Goal: Task Accomplishment & Management: Use online tool/utility

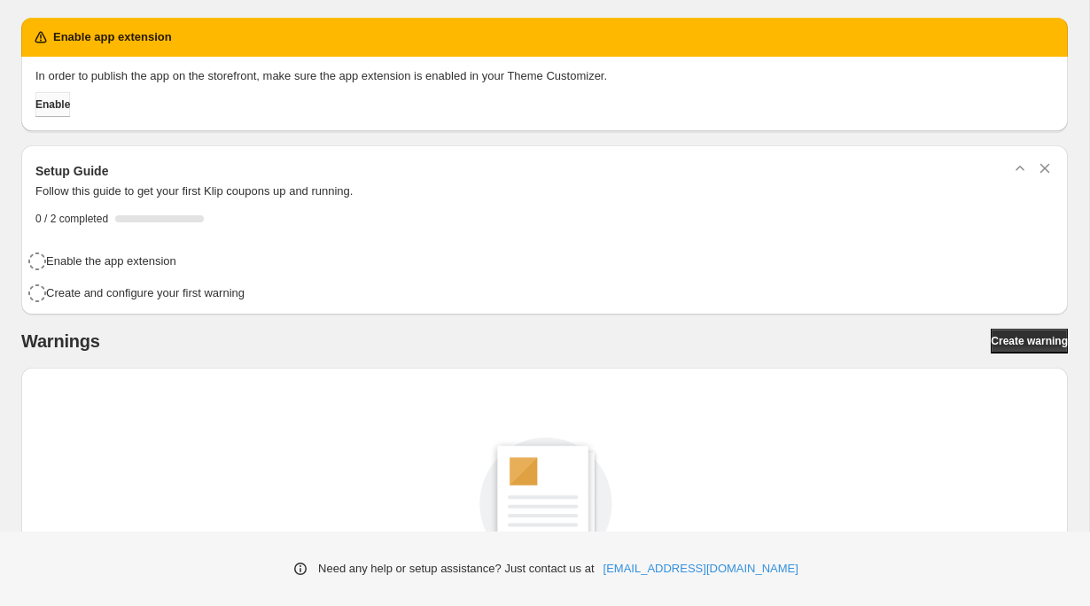
click at [70, 105] on span "Enable" at bounding box center [52, 104] width 35 height 14
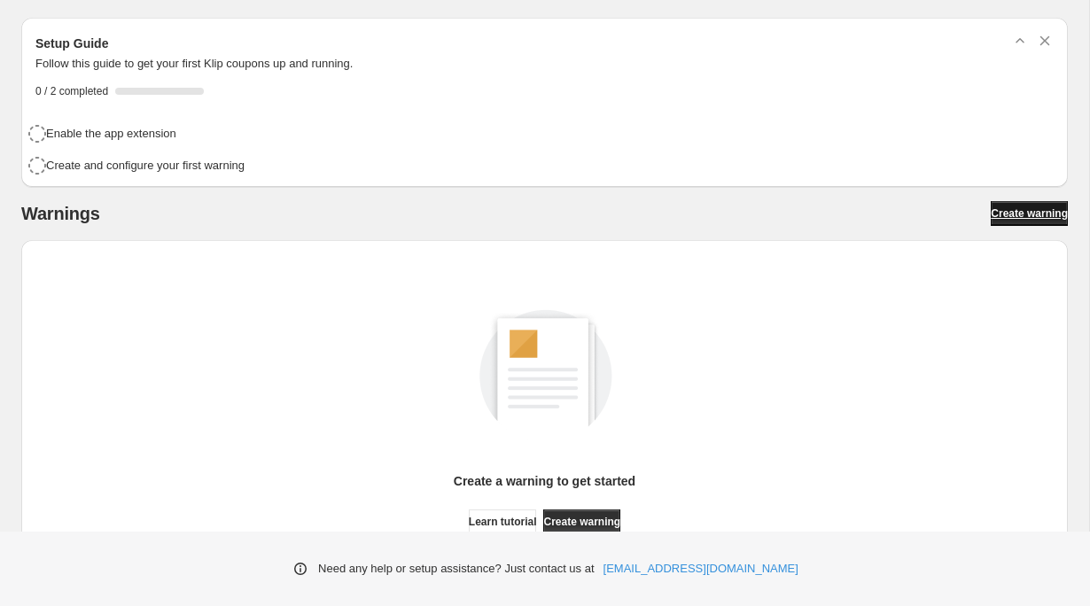
click at [1029, 218] on span "Create warning" at bounding box center [1029, 213] width 77 height 14
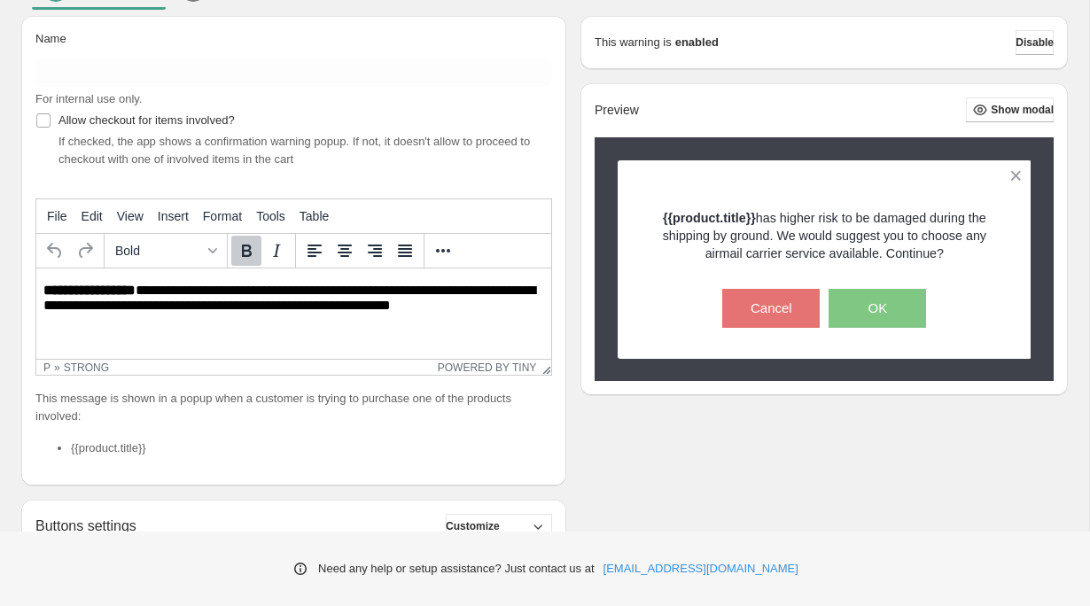
scroll to position [125, 0]
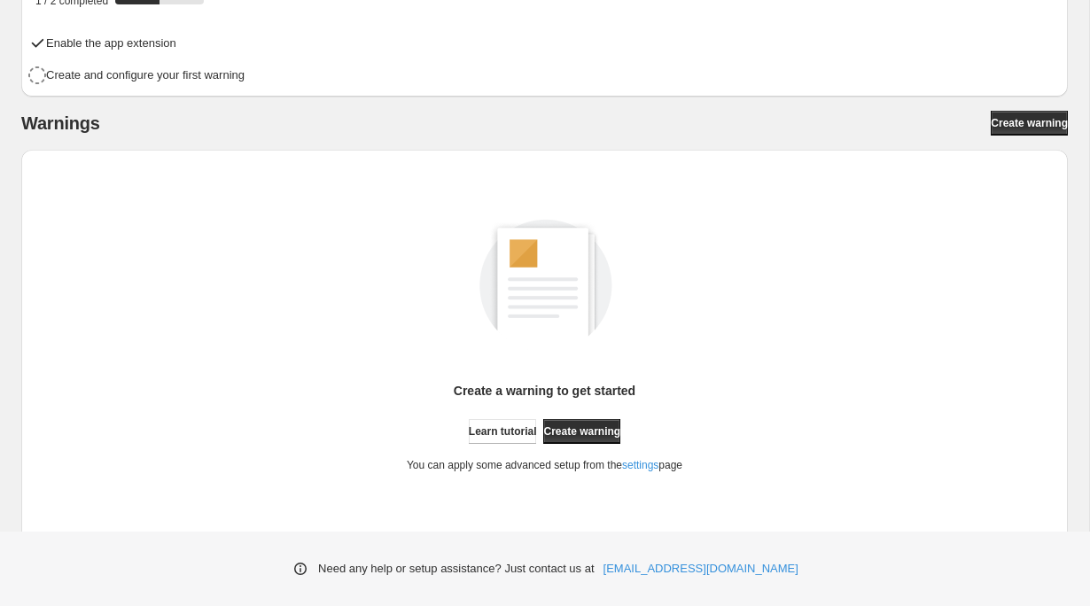
scroll to position [105, 0]
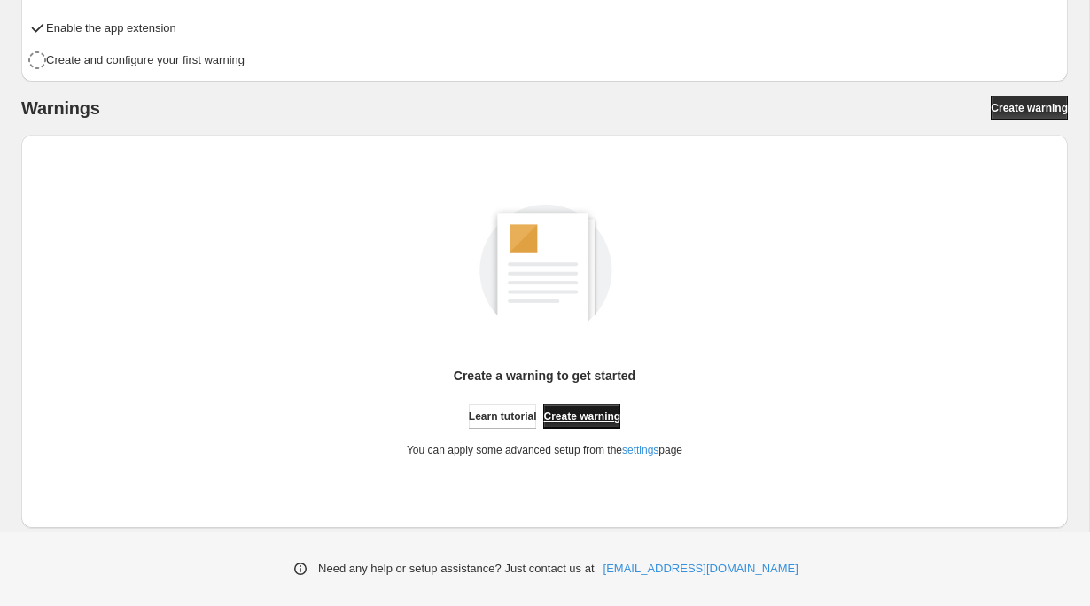
click at [603, 409] on span "Create warning" at bounding box center [581, 416] width 77 height 14
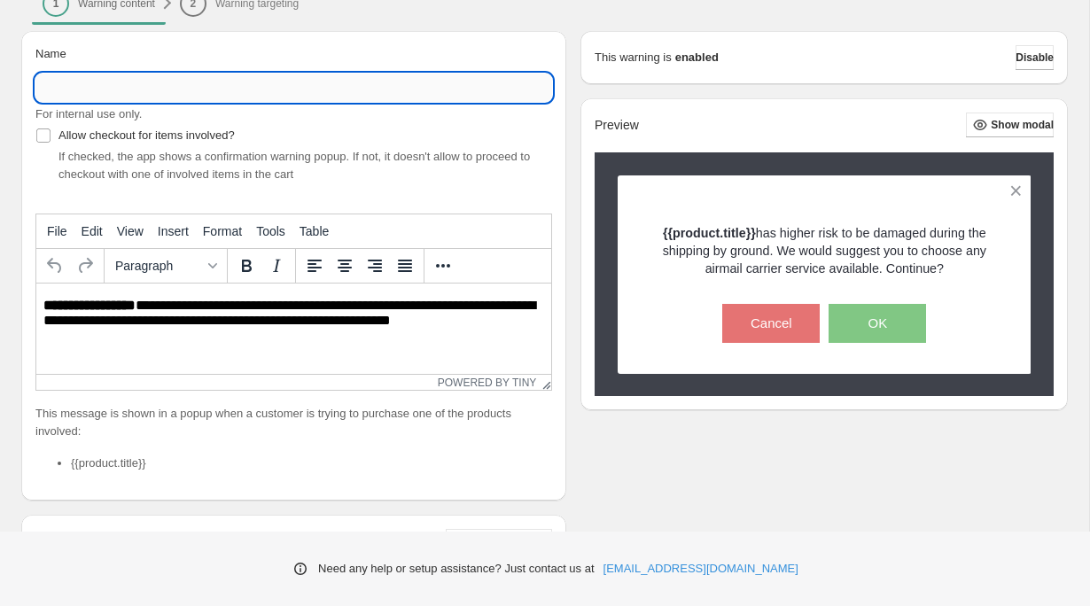
click at [312, 85] on input "Name" at bounding box center [293, 88] width 517 height 28
type input "******"
click at [253, 164] on div "If checked, the app shows a confirmation warning popup. If not, it doesn't allo…" at bounding box center [305, 165] width 494 height 35
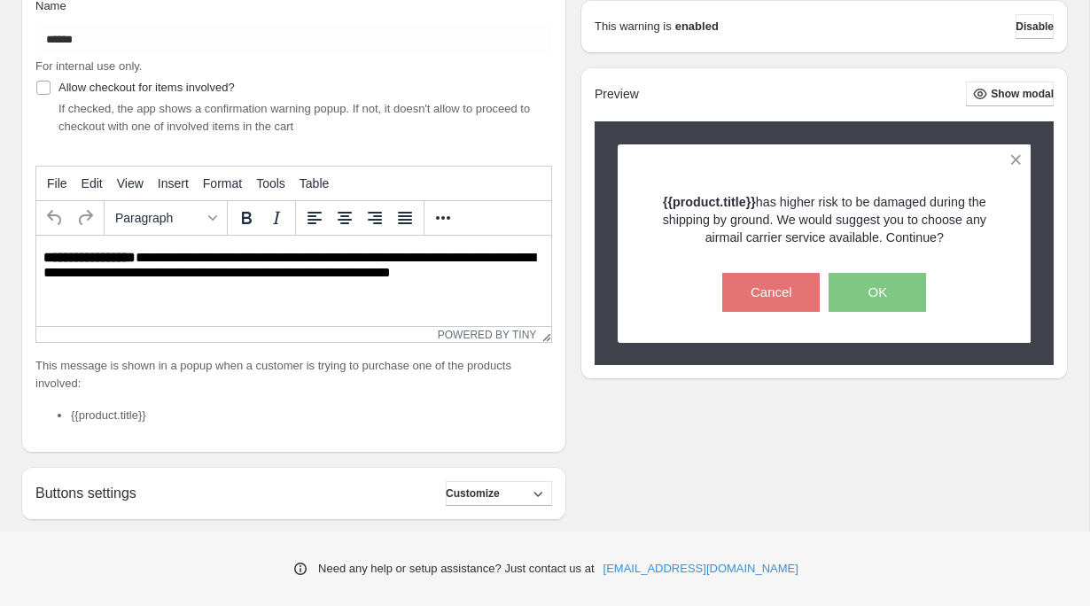
scroll to position [154, 0]
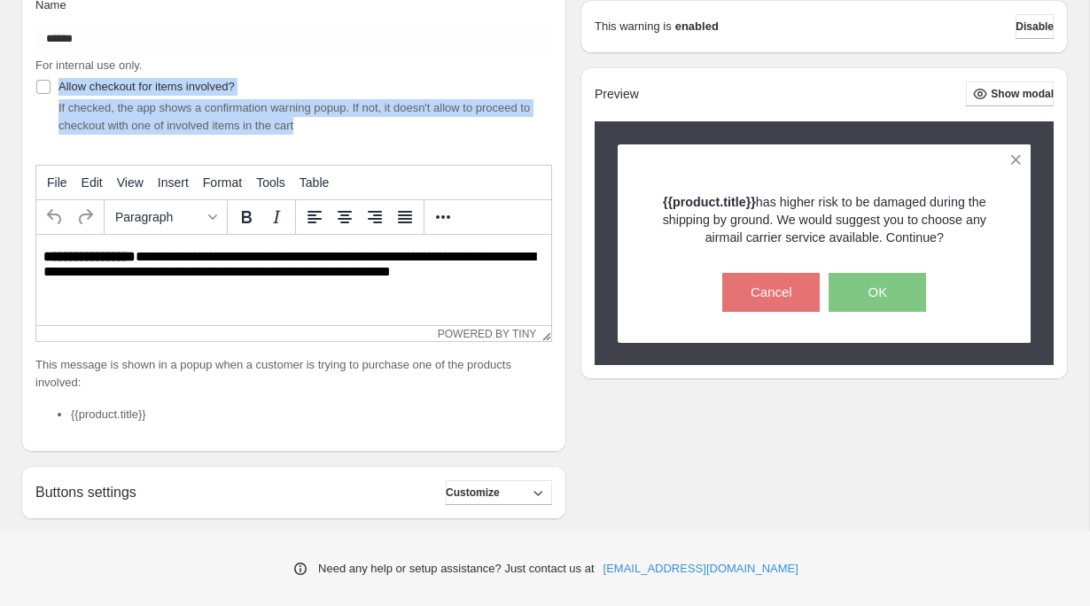
drag, startPoint x: 350, startPoint y: 126, endPoint x: 56, endPoint y: 72, distance: 299.2
click at [53, 88] on div "Allow checkout for items involved? If checked, the app shows a confirmation war…" at bounding box center [293, 104] width 517 height 60
copy div "Allow checkout for items involved? If checked, the app shows a confirmation war…"
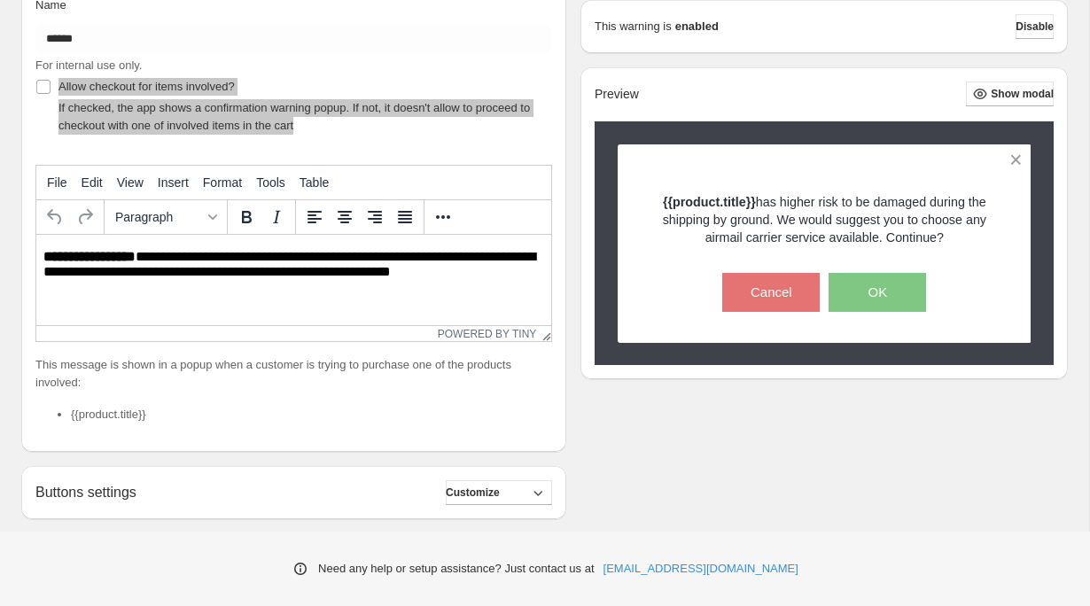
click at [241, 290] on html "**********" at bounding box center [293, 265] width 515 height 61
click at [258, 257] on p "**********" at bounding box center [293, 265] width 501 height 33
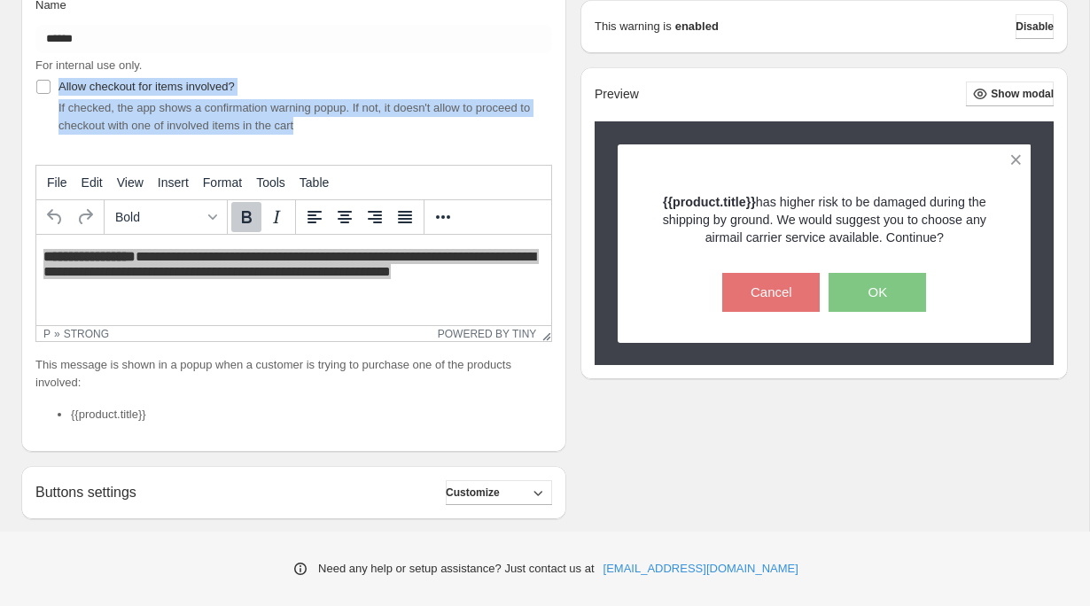
click at [232, 368] on p "This message is shown in a popup when a customer is trying to purchase one of t…" at bounding box center [293, 373] width 517 height 35
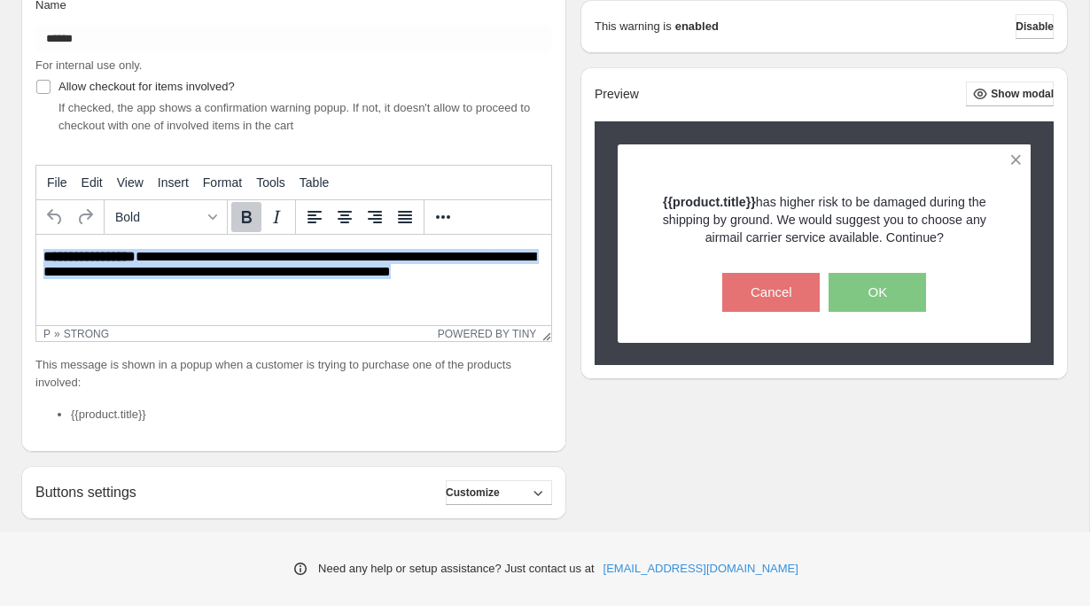
click at [332, 296] on html "**********" at bounding box center [293, 265] width 515 height 61
drag, startPoint x: 488, startPoint y: 276, endPoint x: 36, endPoint y: 246, distance: 452.9
click at [36, 246] on html "**********" at bounding box center [293, 265] width 515 height 61
paste body "Rich Text Area. Press ALT-0 for help."
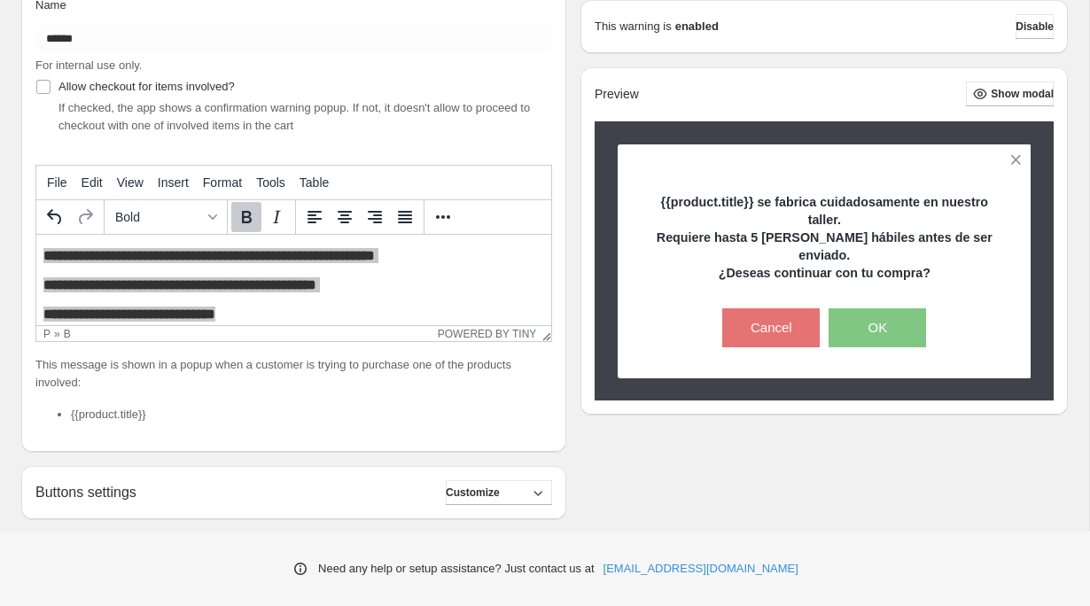
click at [246, 214] on icon "Bold" at bounding box center [246, 216] width 21 height 21
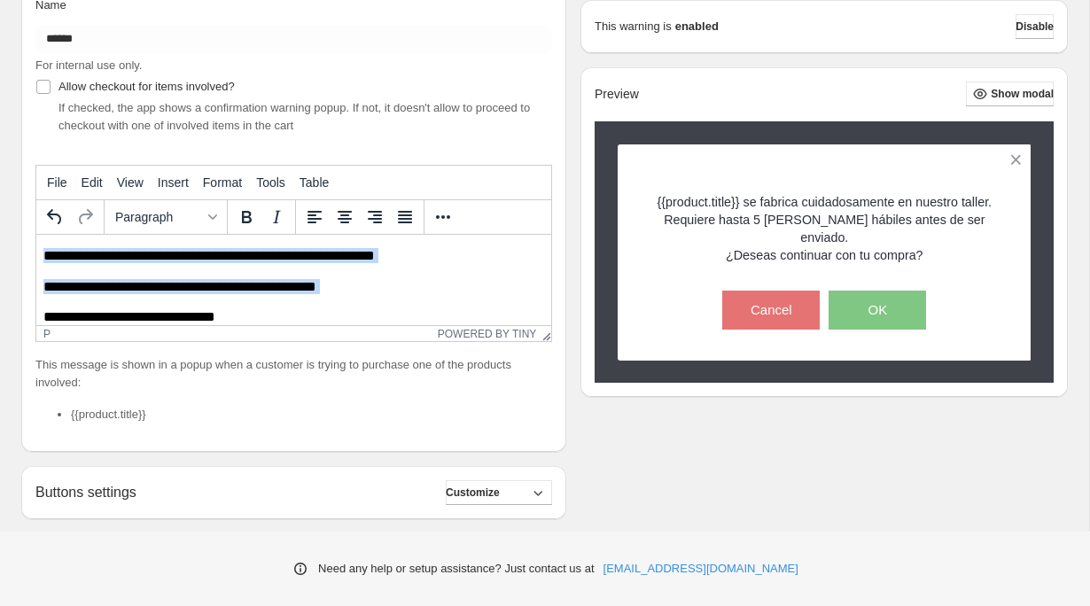
click at [133, 288] on p "**********" at bounding box center [293, 287] width 501 height 17
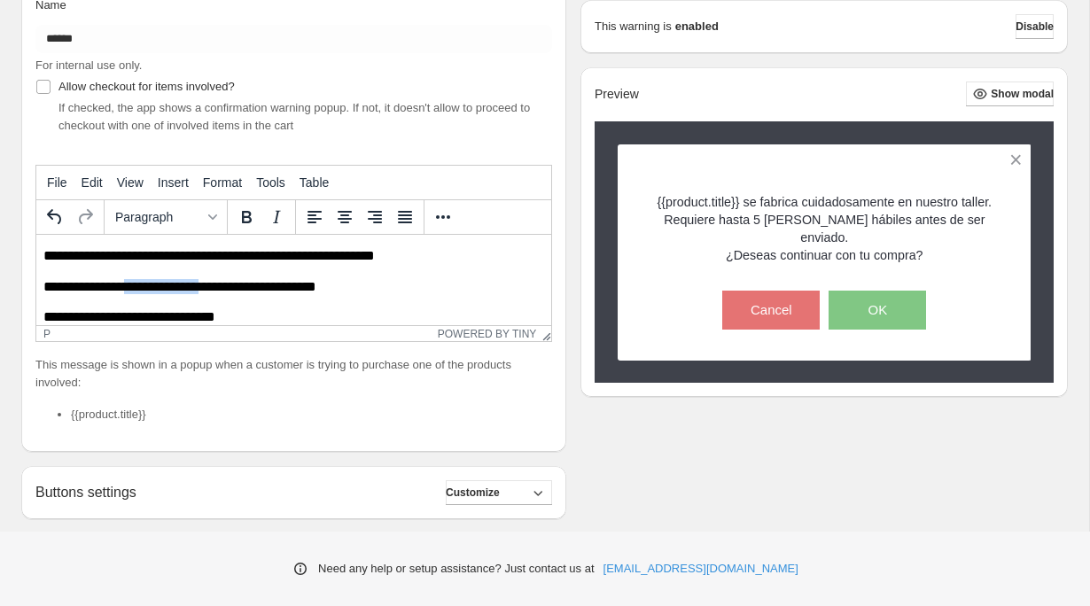
drag, startPoint x: 133, startPoint y: 288, endPoint x: 208, endPoint y: 291, distance: 75.4
click at [208, 291] on p "**********" at bounding box center [293, 287] width 501 height 17
click at [251, 213] on icon "Bold" at bounding box center [247, 217] width 10 height 12
click at [372, 291] on p "**********" at bounding box center [293, 287] width 501 height 17
click at [499, 487] on span "Customize" at bounding box center [473, 493] width 54 height 14
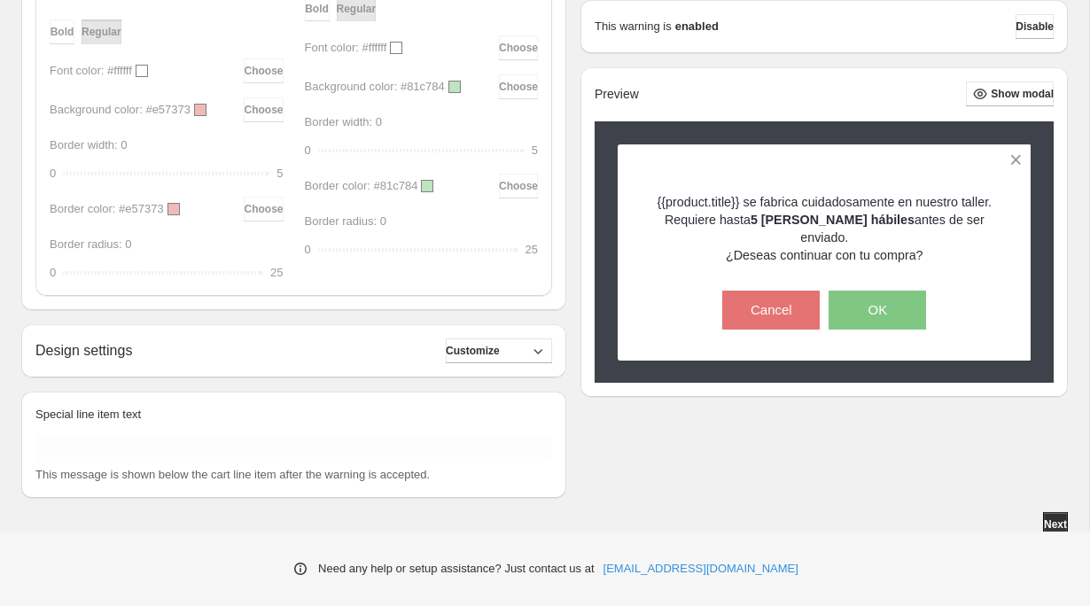
scroll to position [921, 0]
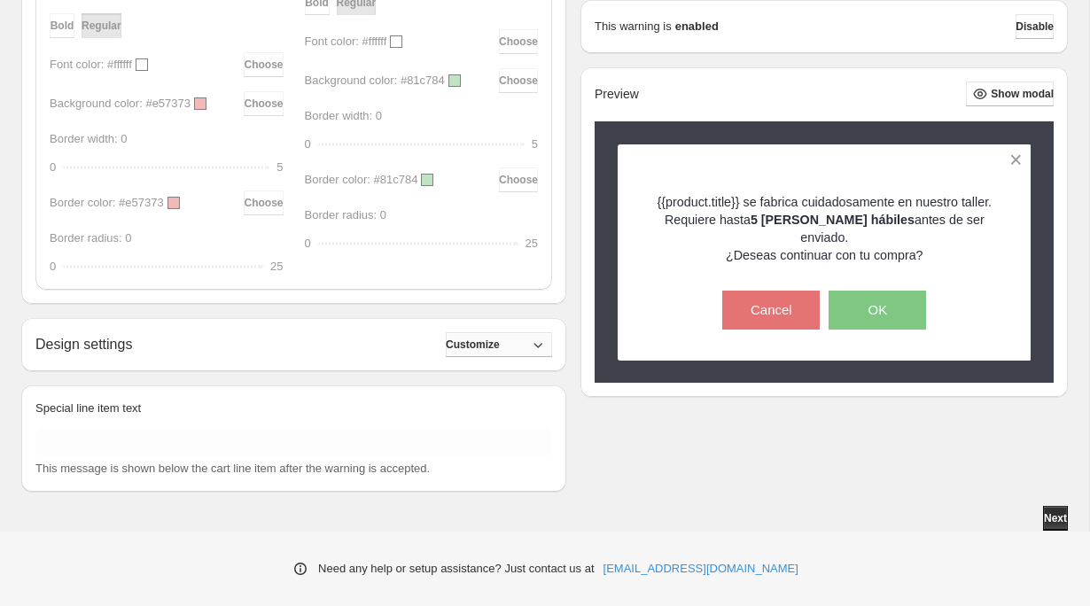
click at [530, 348] on icon "button" at bounding box center [538, 345] width 18 height 18
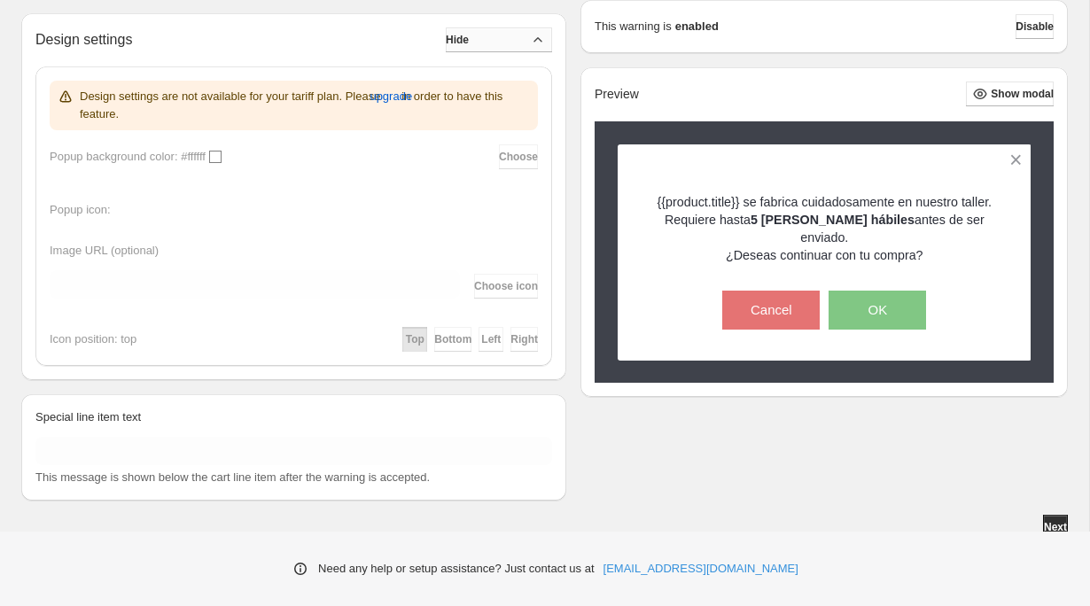
scroll to position [1235, 0]
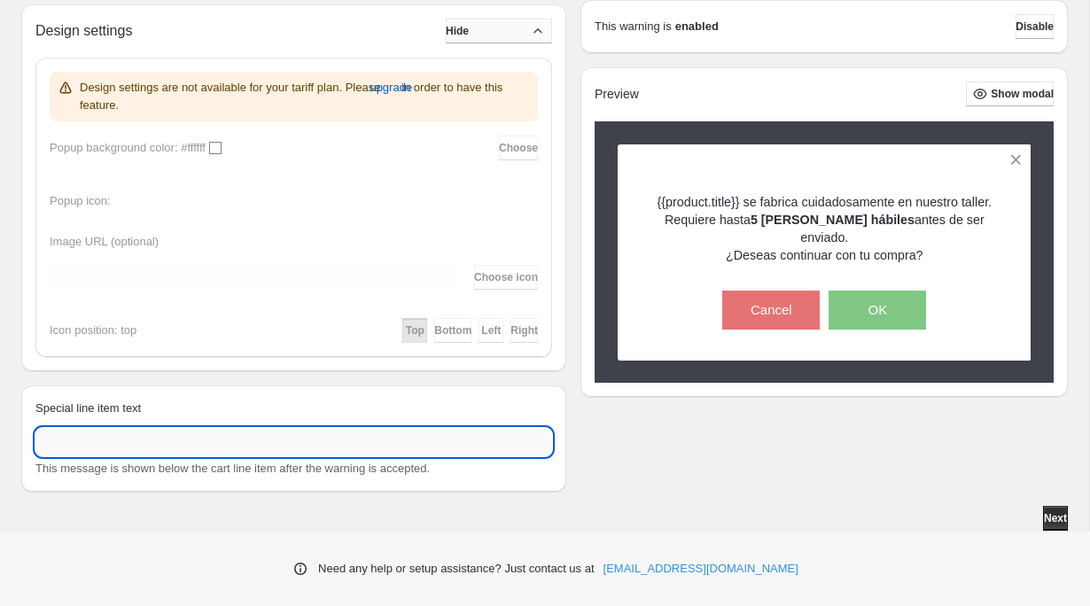
click at [269, 441] on input "Special line item text" at bounding box center [293, 442] width 517 height 28
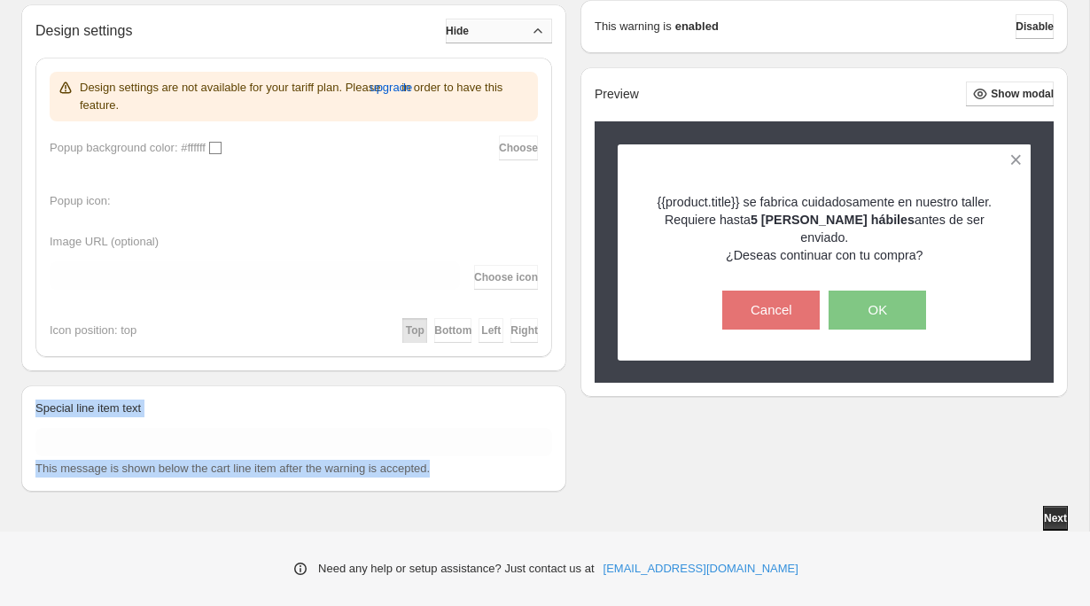
drag, startPoint x: 464, startPoint y: 473, endPoint x: 32, endPoint y: 409, distance: 437.3
click at [32, 409] on div "Special line item text This message is shown below the cart line item after the…" at bounding box center [293, 439] width 545 height 106
copy div "Special line item text This message is shown below the cart line item after the…"
click at [406, 439] on input "Special line item text" at bounding box center [293, 442] width 517 height 28
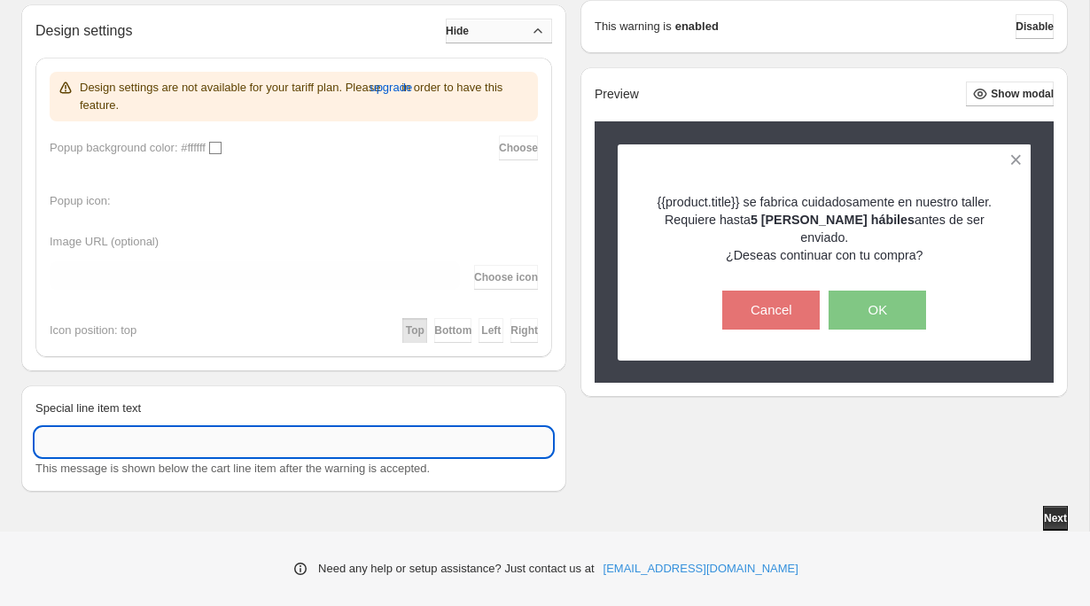
paste input "**********"
type input "**********"
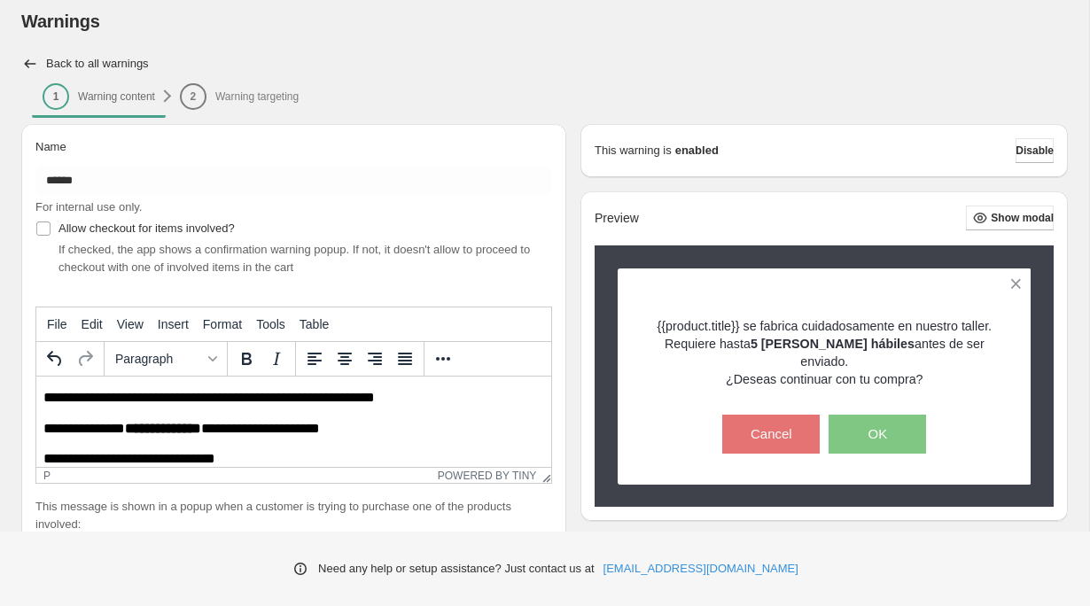
scroll to position [0, 0]
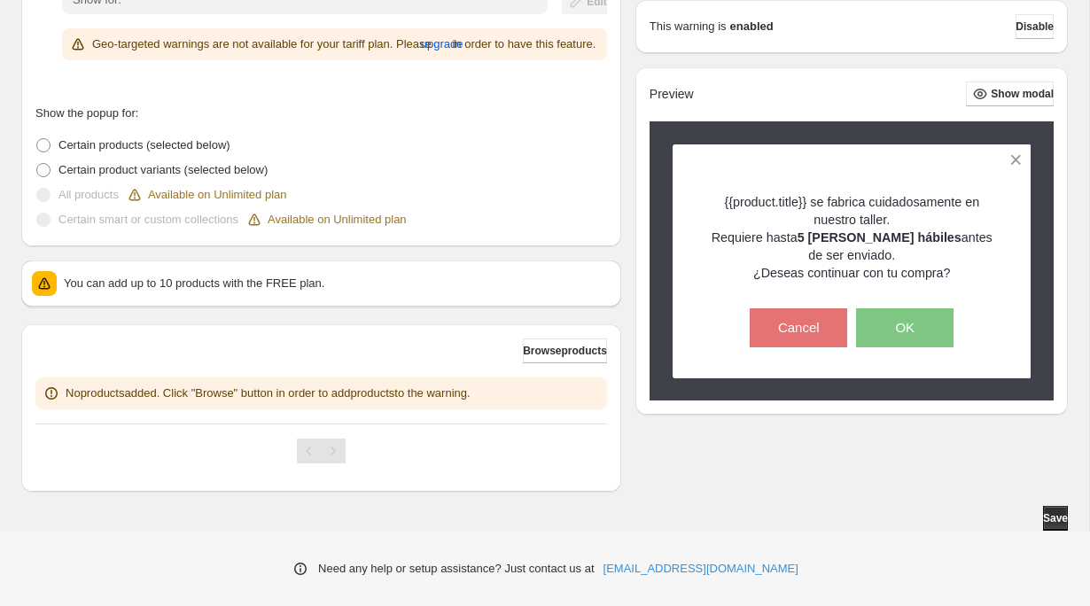
scroll to position [316, 0]
click at [578, 353] on span "Browse products" at bounding box center [565, 351] width 84 height 14
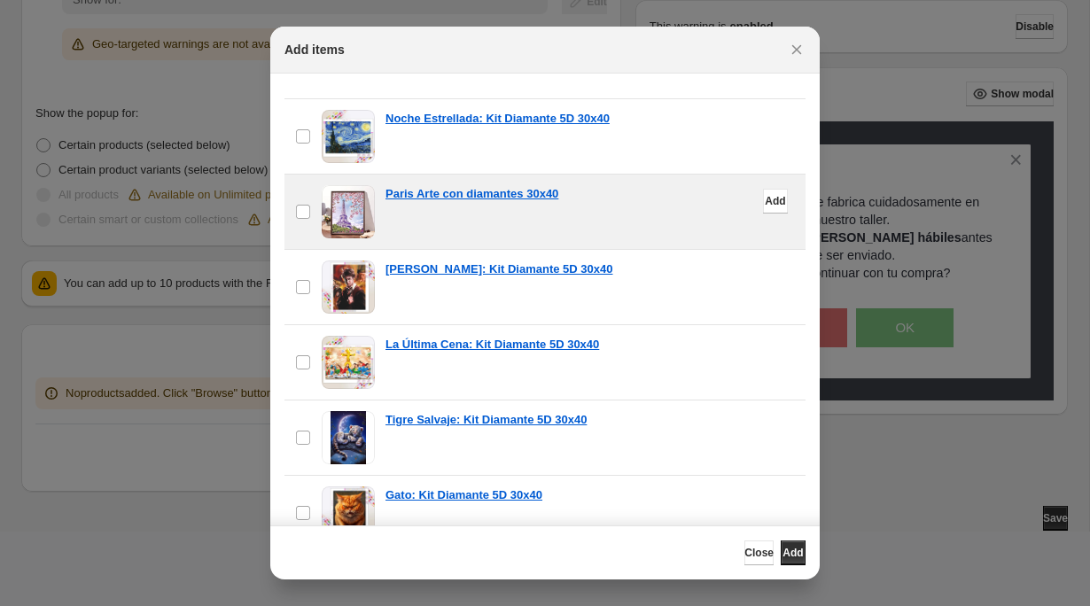
scroll to position [113, 0]
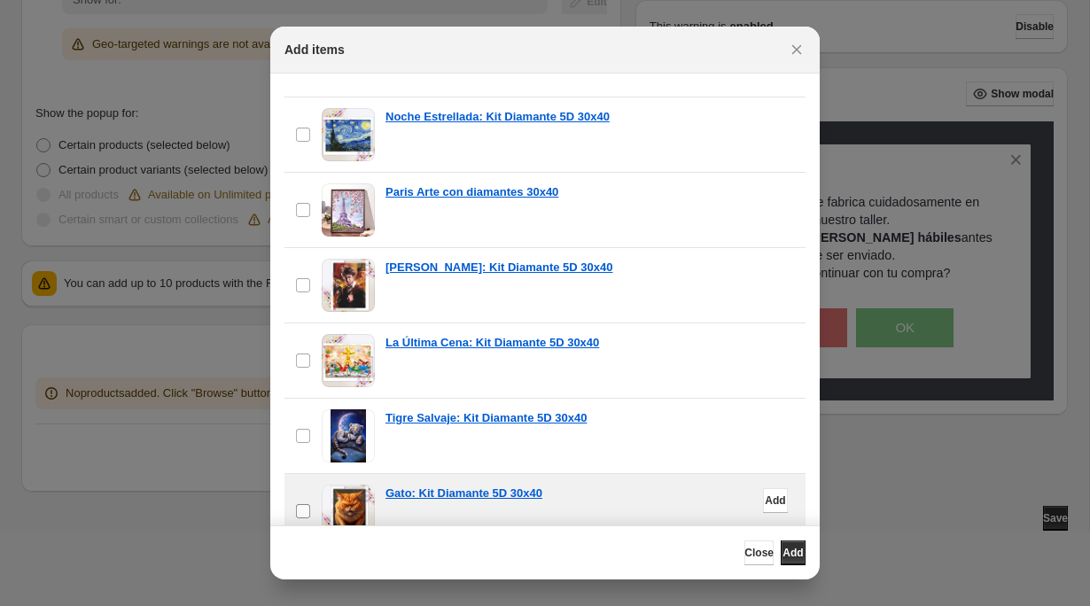
click at [308, 522] on label "checkbox" at bounding box center [302, 511] width 37 height 74
click at [781, 561] on button "Add" at bounding box center [793, 553] width 25 height 25
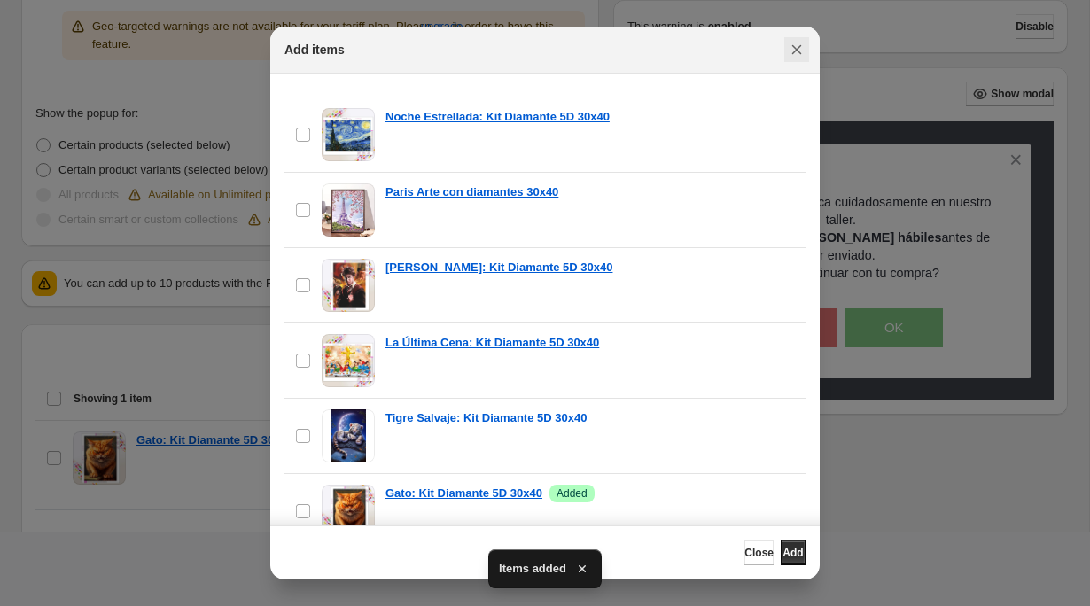
click at [800, 44] on icon "Close" at bounding box center [797, 50] width 18 height 18
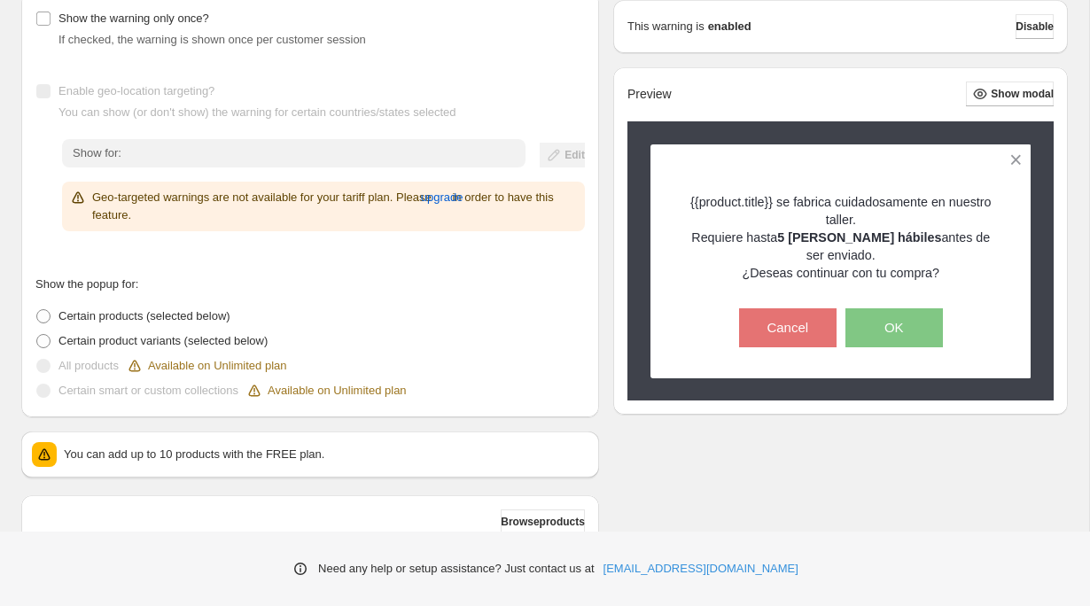
scroll to position [401, 0]
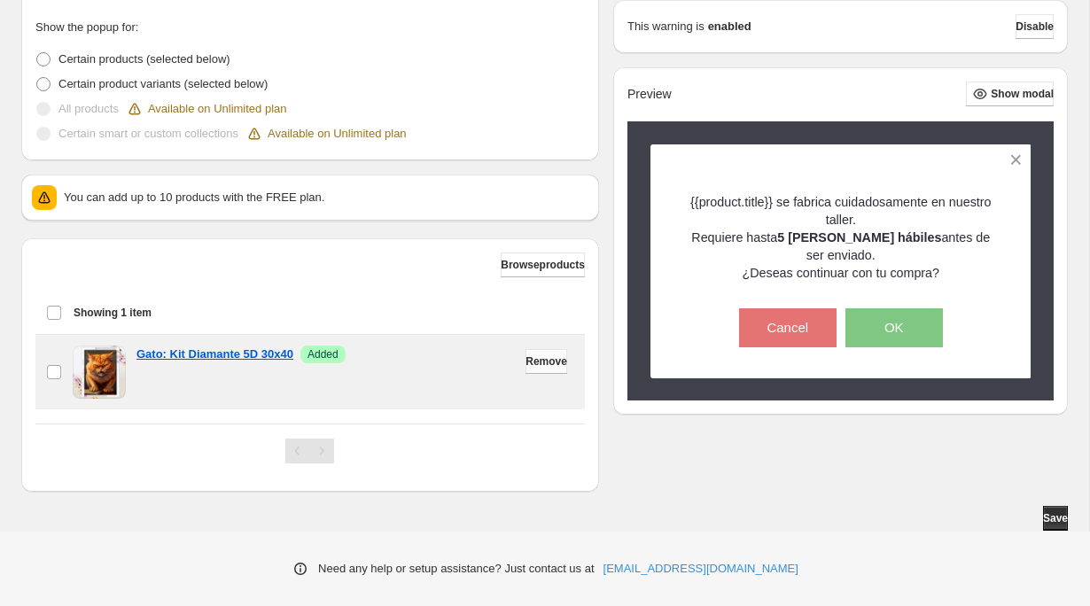
click at [548, 361] on span "Remove" at bounding box center [547, 362] width 42 height 14
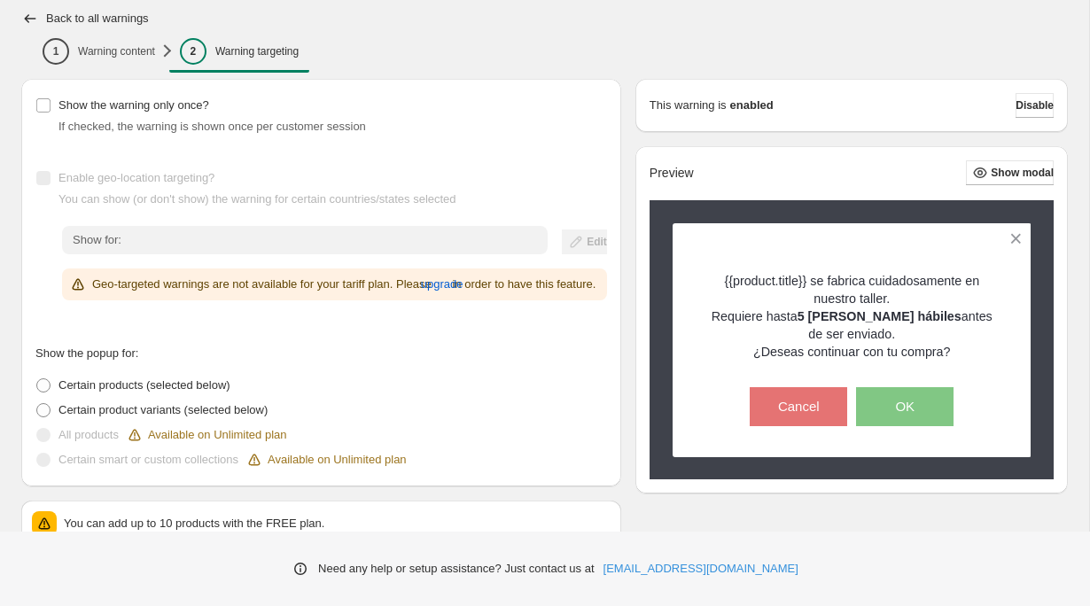
scroll to position [0, 0]
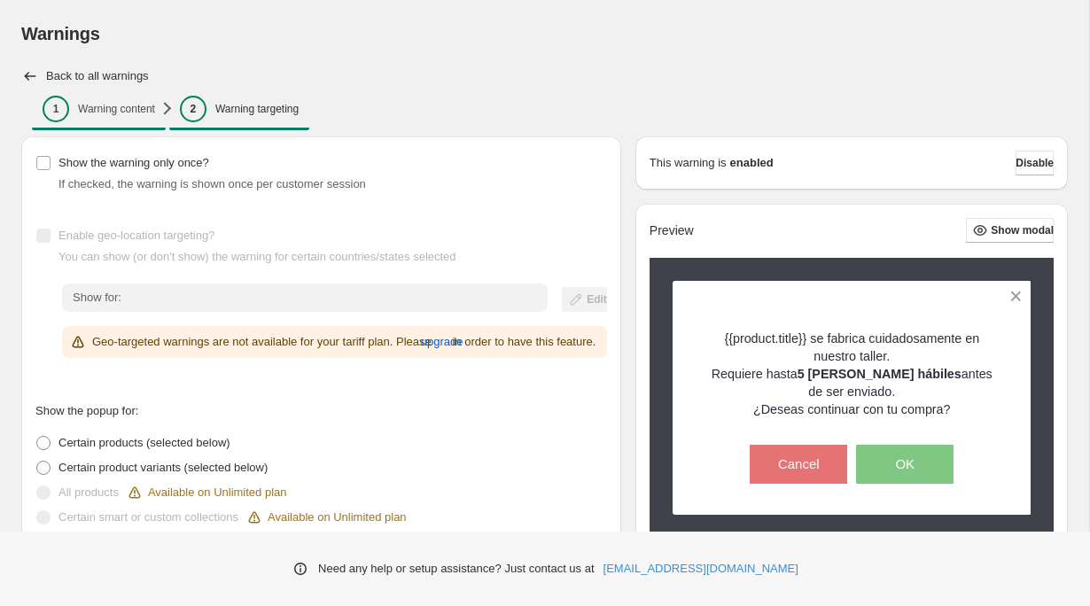
click at [107, 116] on span "1 Warning content" at bounding box center [99, 109] width 113 height 27
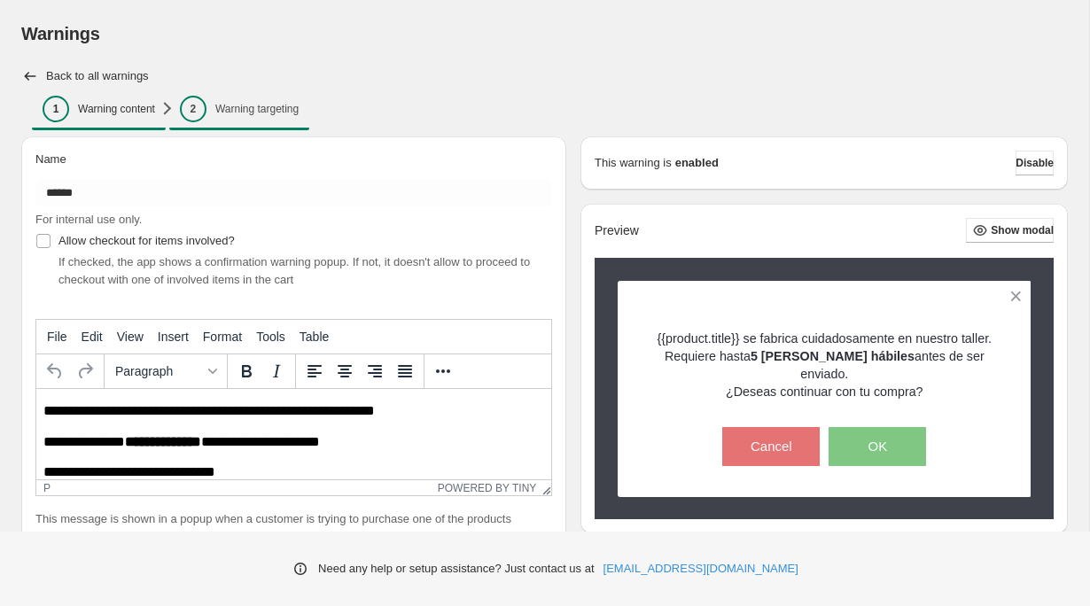
click at [248, 118] on span "2 Warning targeting" at bounding box center [239, 109] width 119 height 27
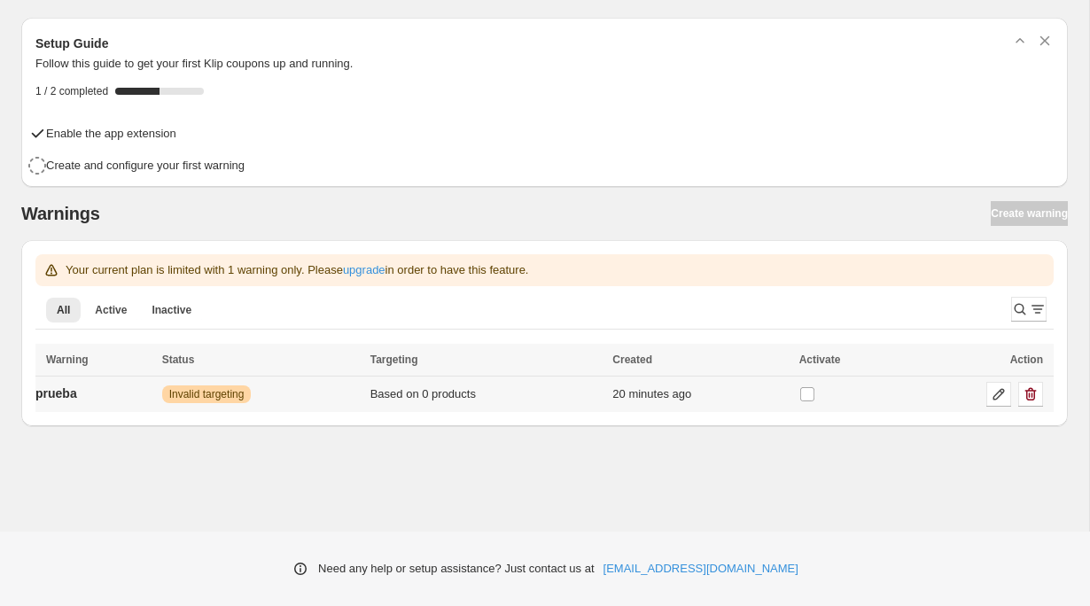
click at [289, 388] on div "Warning Invalid targeting" at bounding box center [261, 395] width 198 height 18
click at [1004, 394] on icon at bounding box center [999, 395] width 18 height 18
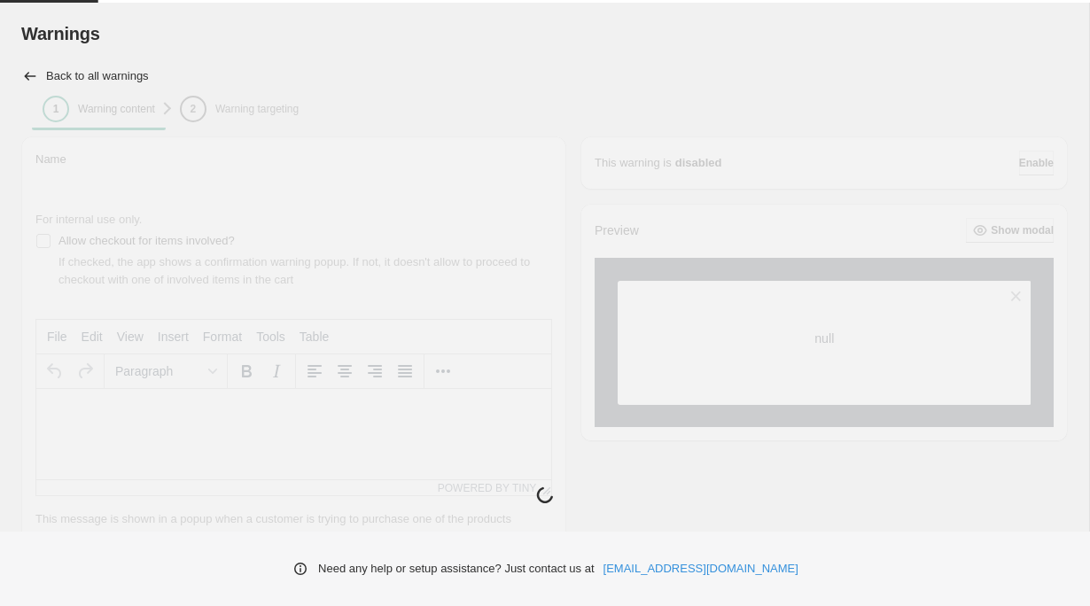
type input "******"
type input "**********"
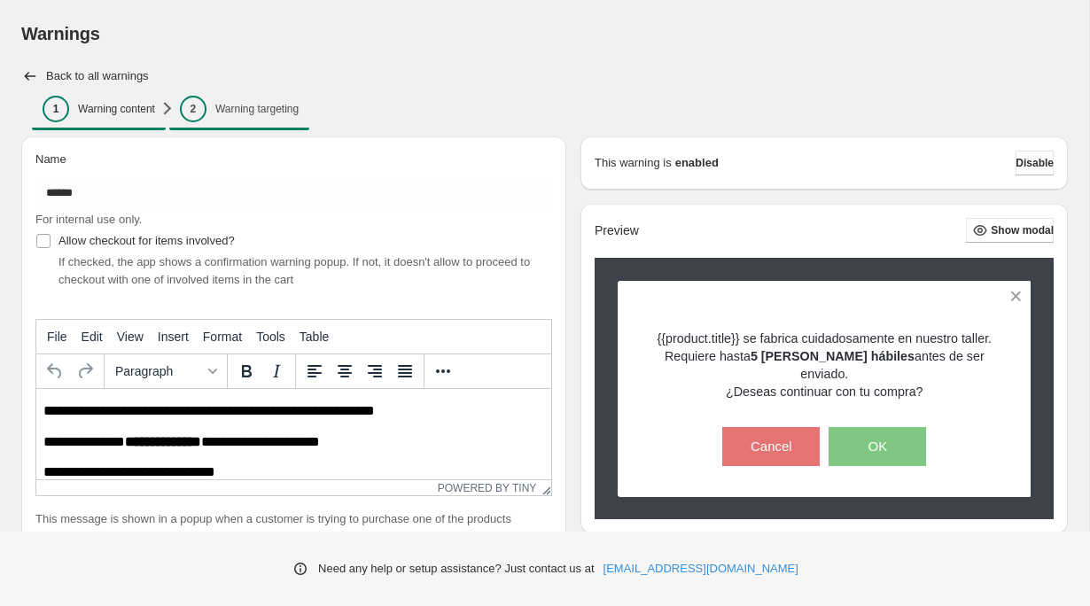
click at [283, 116] on span "2 Warning targeting" at bounding box center [239, 109] width 119 height 27
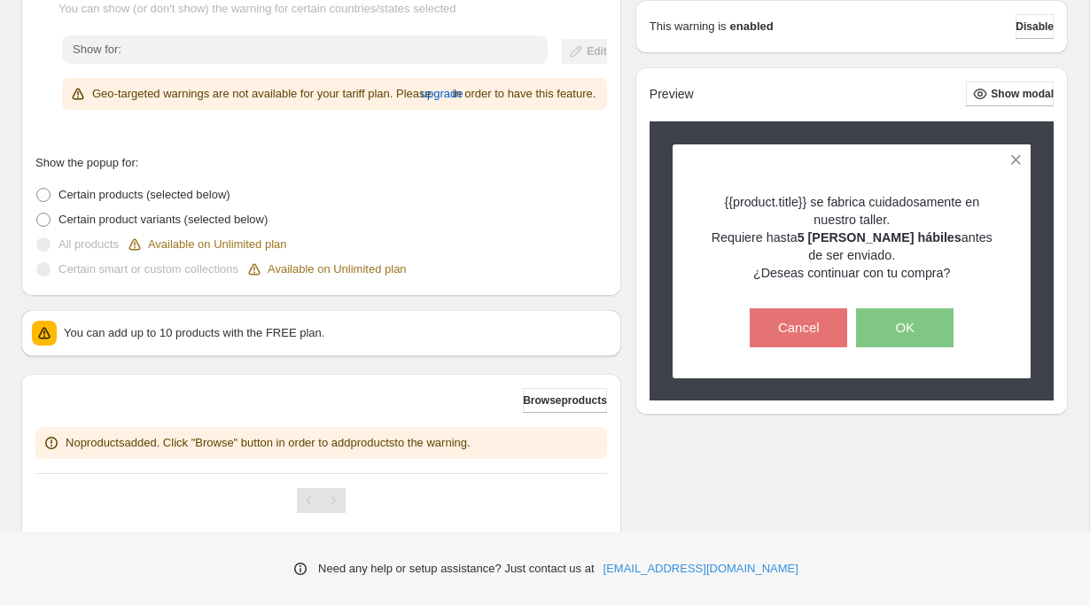
scroll to position [316, 0]
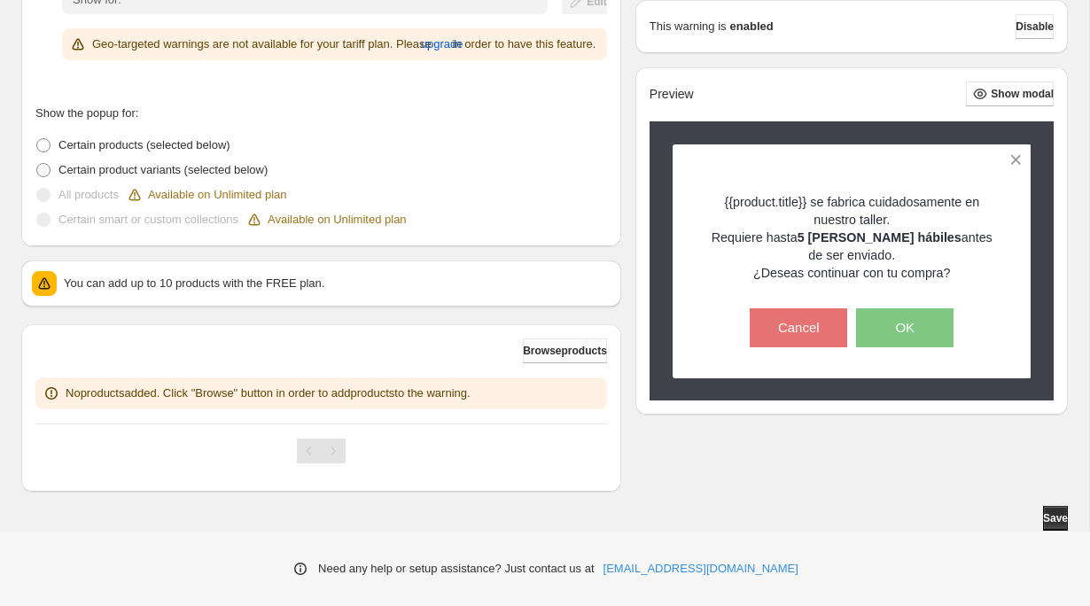
click at [572, 350] on span "Browse products" at bounding box center [565, 351] width 84 height 14
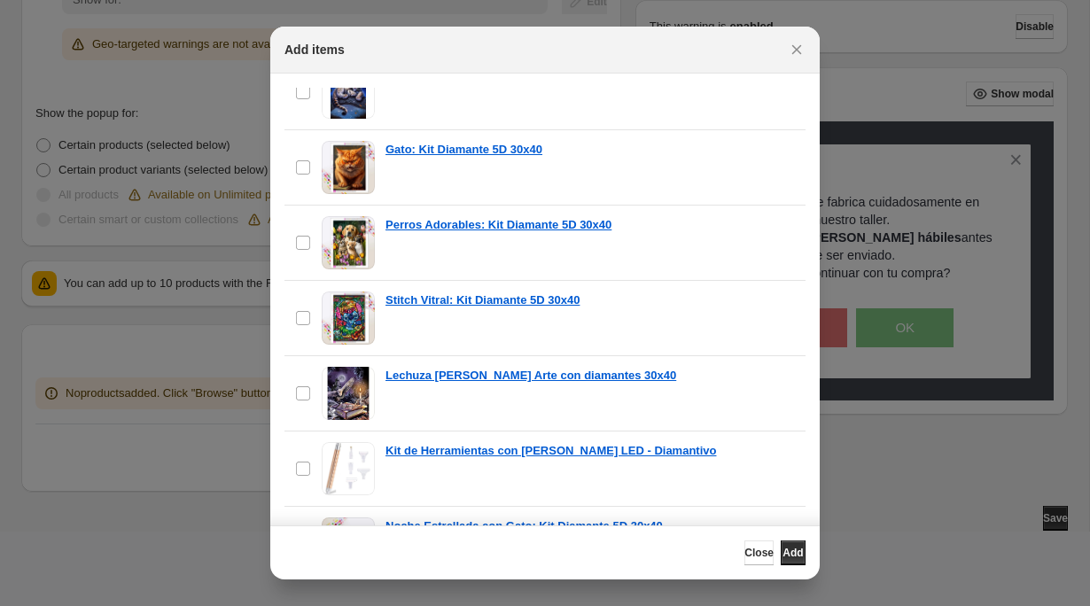
scroll to position [479, 0]
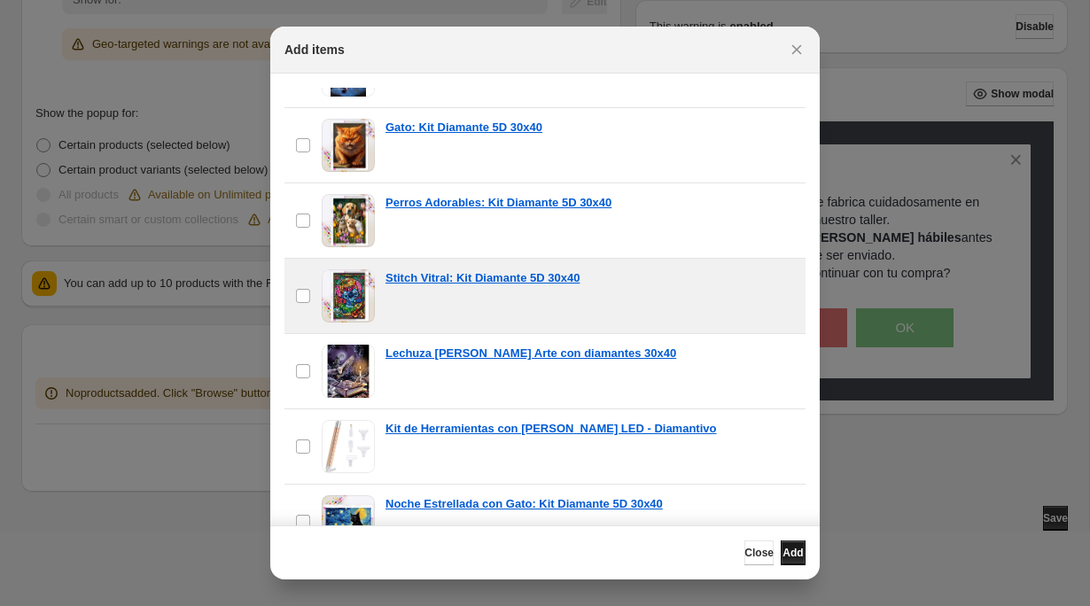
click at [792, 556] on span "Add" at bounding box center [793, 553] width 20 height 14
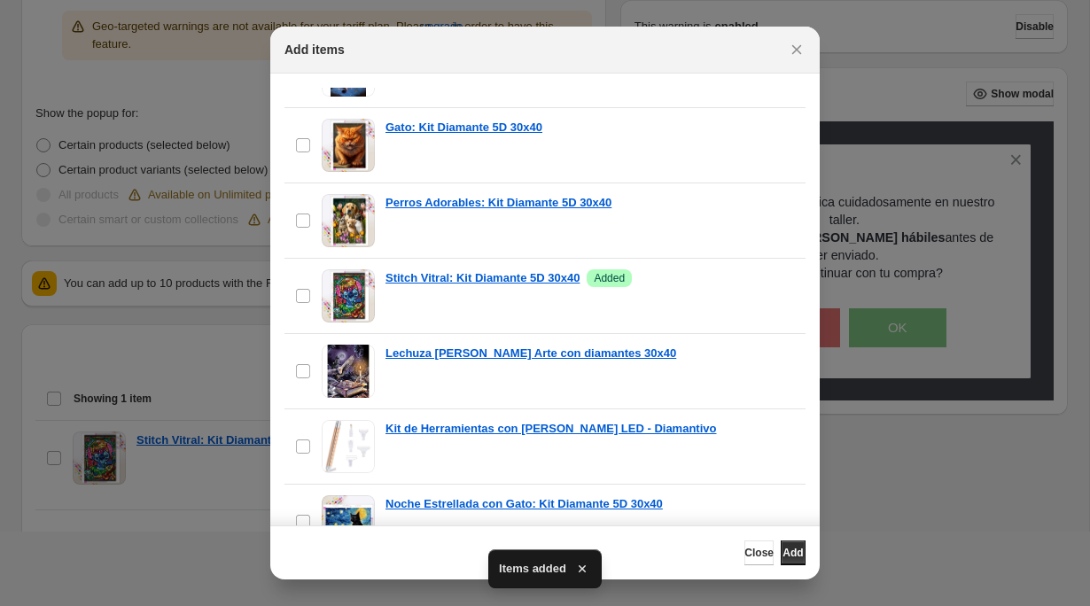
scroll to position [0, 0]
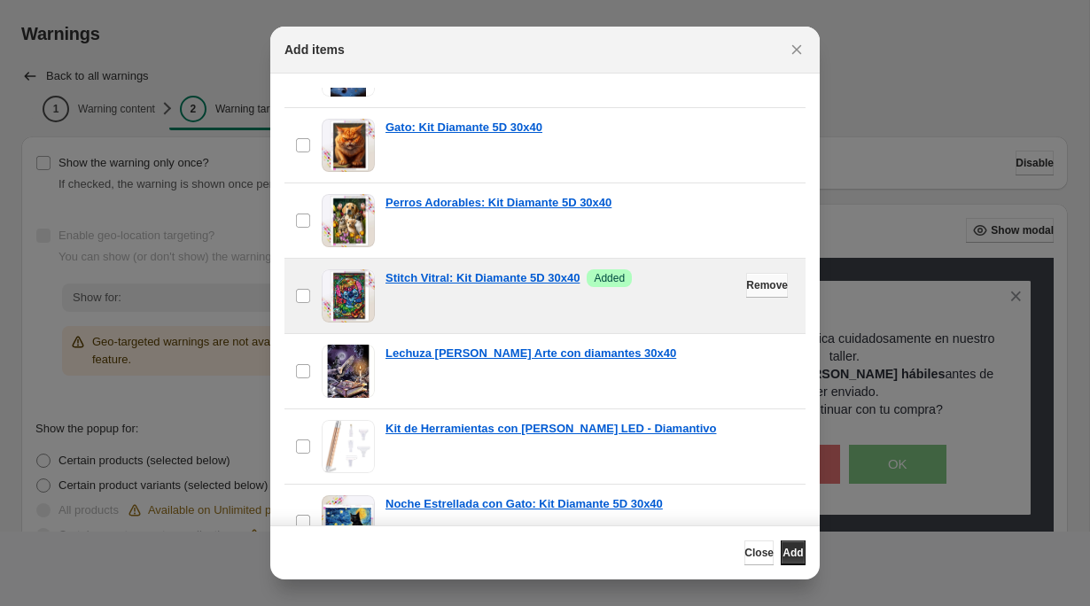
click at [754, 286] on span "Remove" at bounding box center [767, 285] width 42 height 14
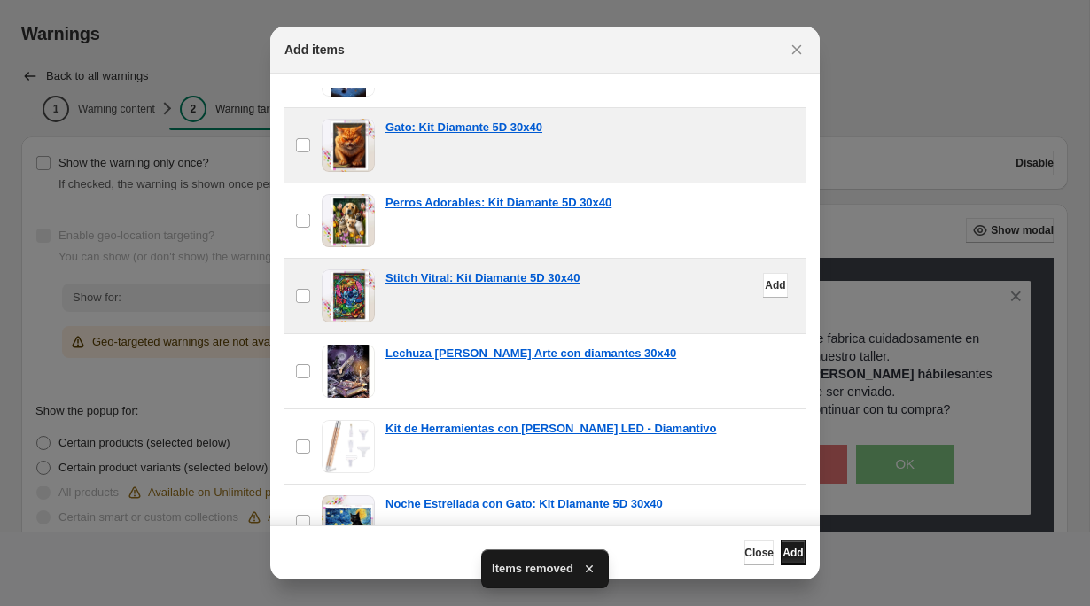
click at [791, 553] on span "Add" at bounding box center [793, 553] width 20 height 14
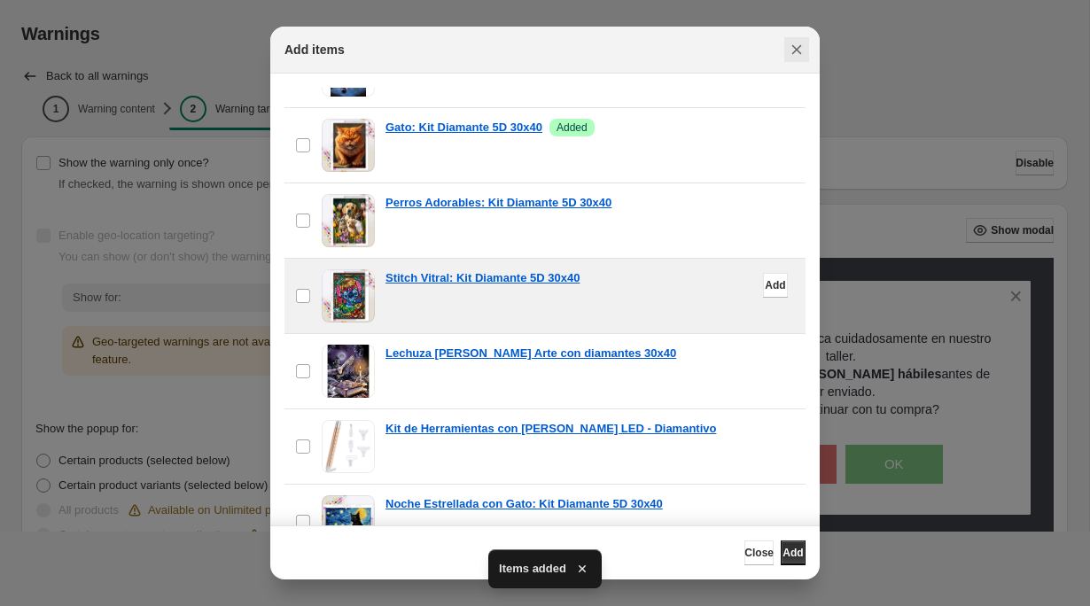
click at [797, 48] on icon "Close" at bounding box center [797, 50] width 18 height 18
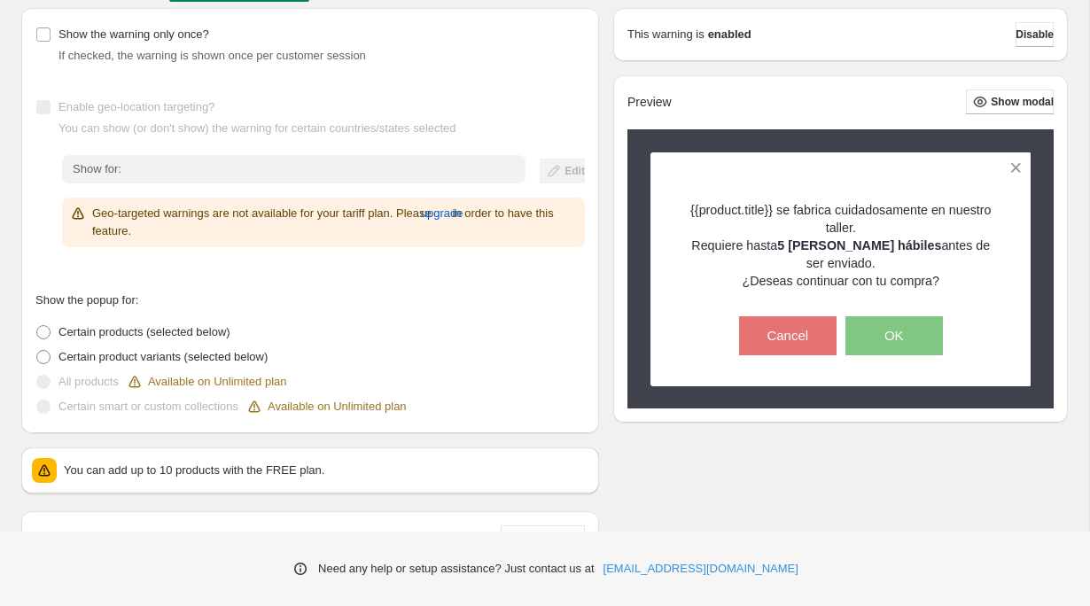
scroll to position [401, 0]
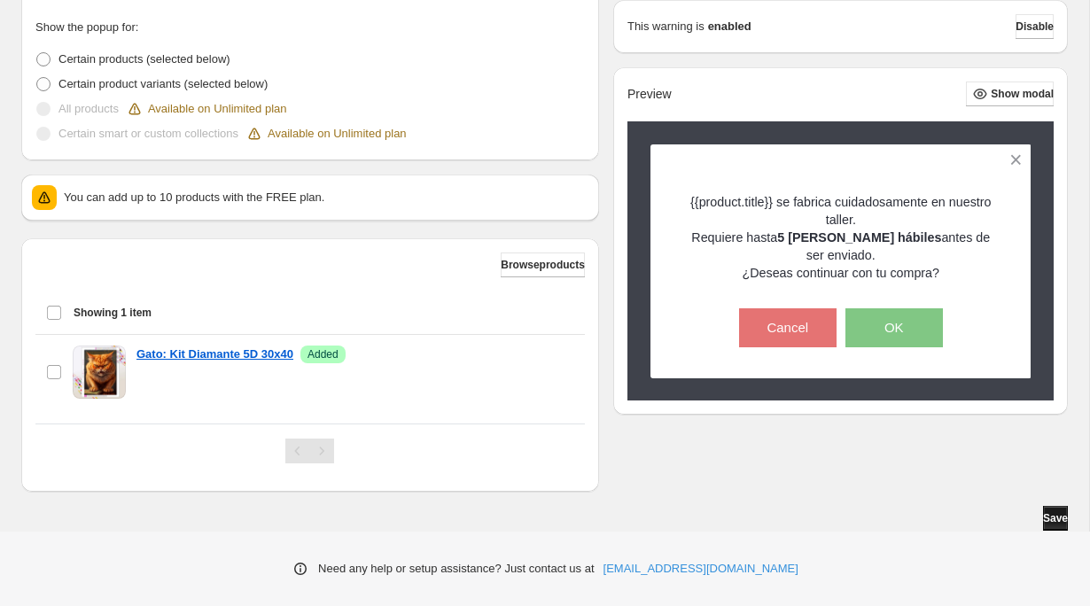
click at [1043, 519] on span "Save" at bounding box center [1055, 518] width 25 height 14
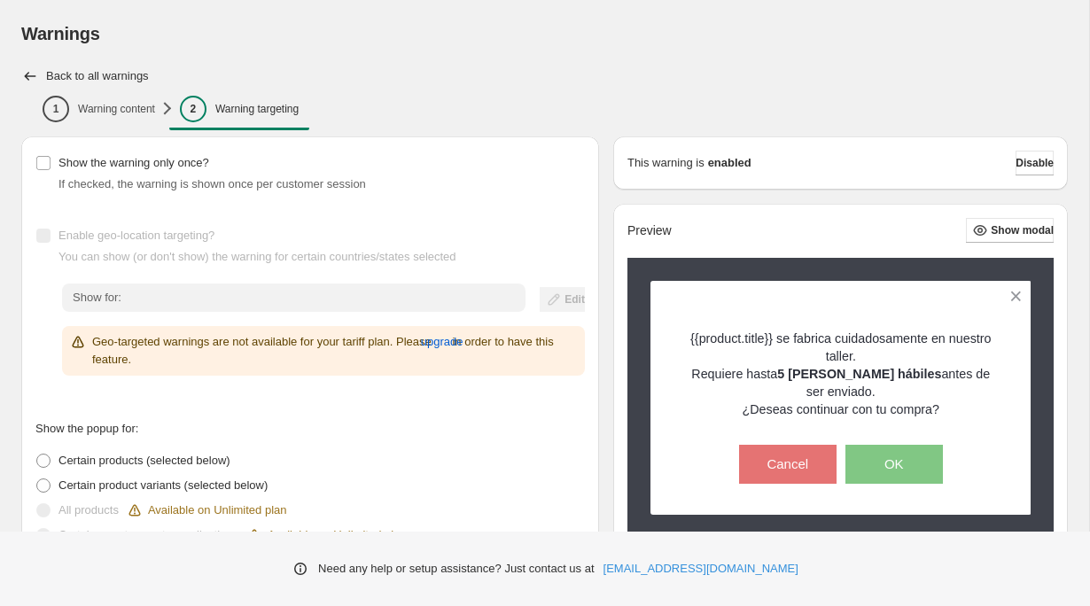
click at [809, 113] on ul "1 Warning content 2 Warning targeting More views" at bounding box center [544, 108] width 1032 height 25
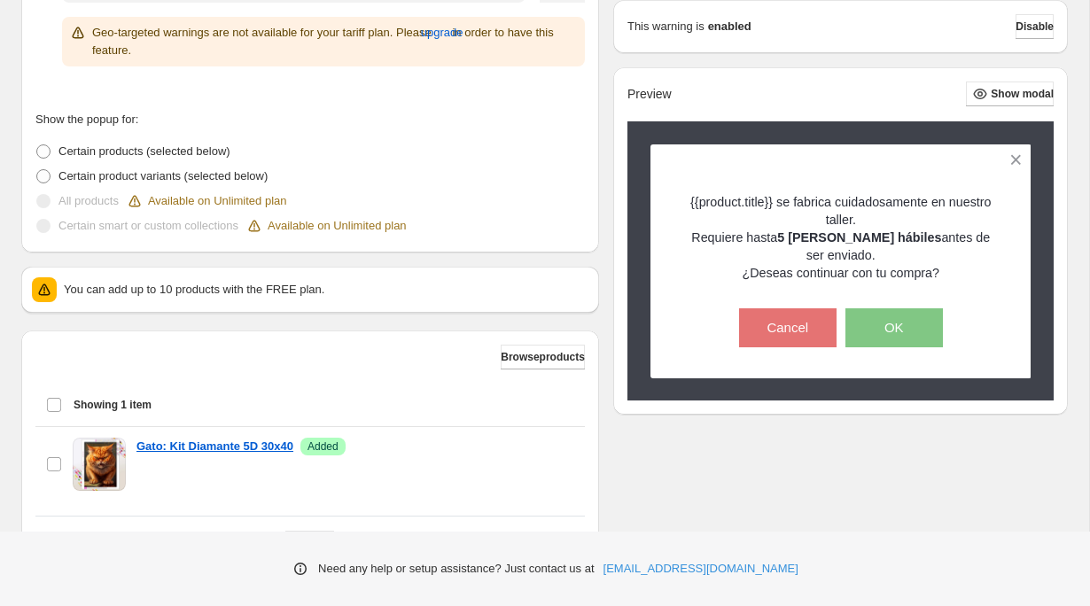
scroll to position [401, 0]
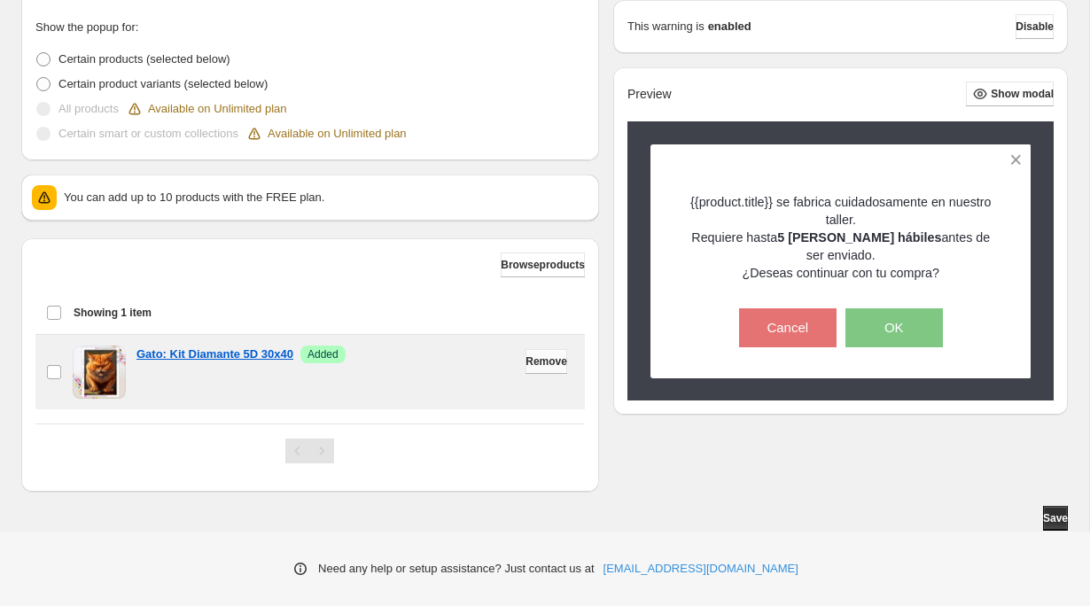
click at [543, 364] on span "Remove" at bounding box center [547, 362] width 42 height 14
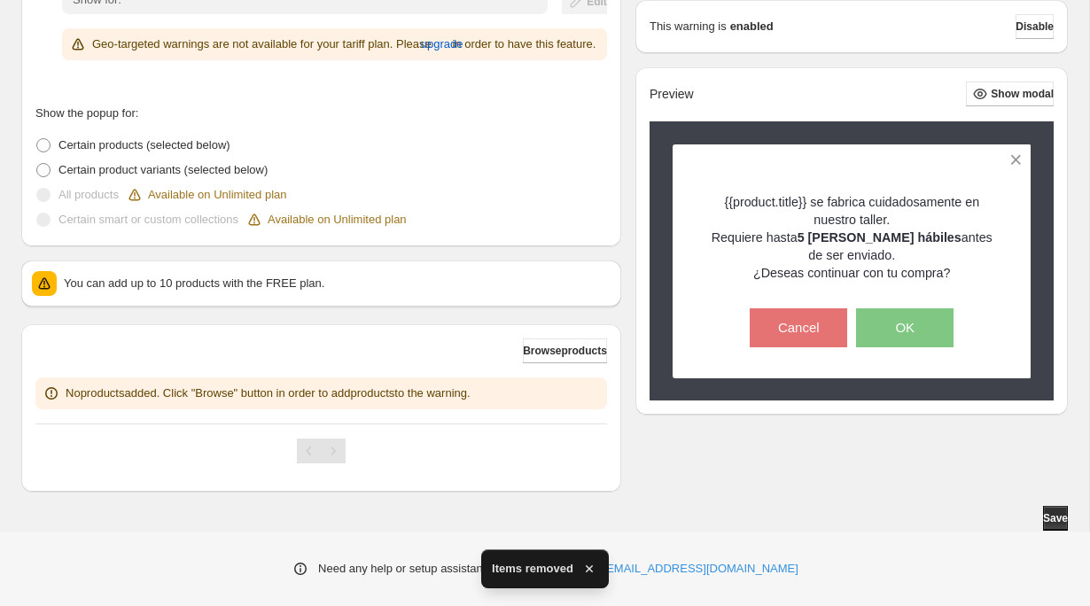
scroll to position [0, 0]
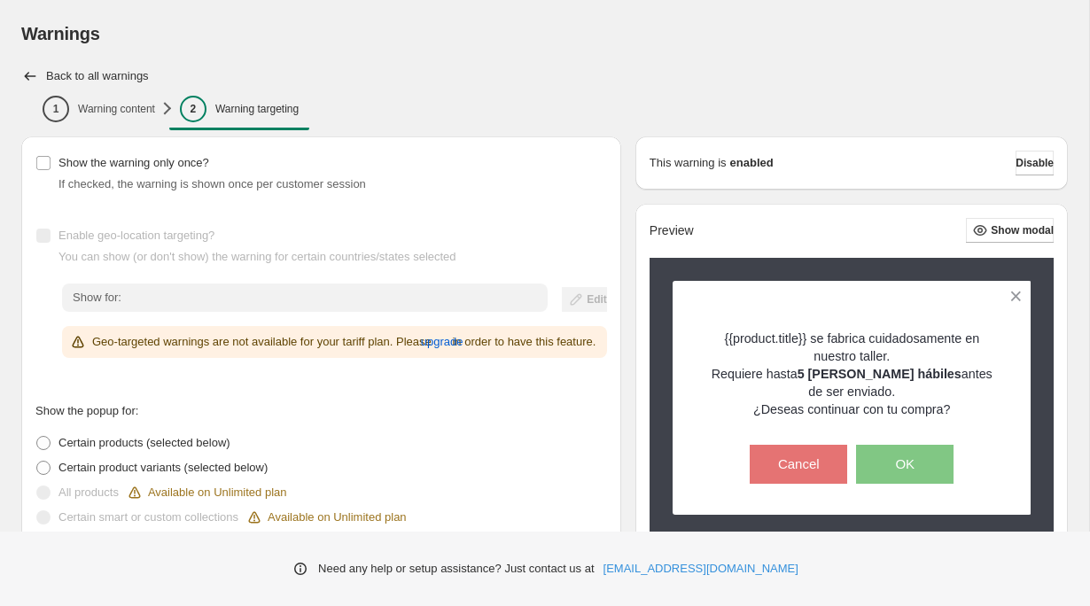
click at [475, 41] on div "Warnings" at bounding box center [544, 33] width 1047 height 25
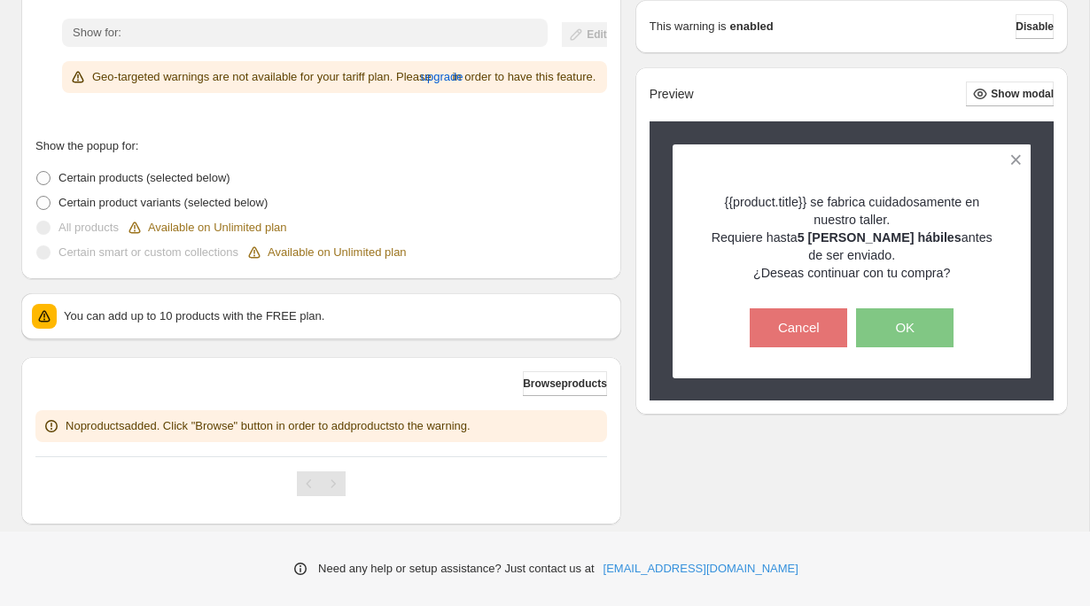
scroll to position [316, 0]
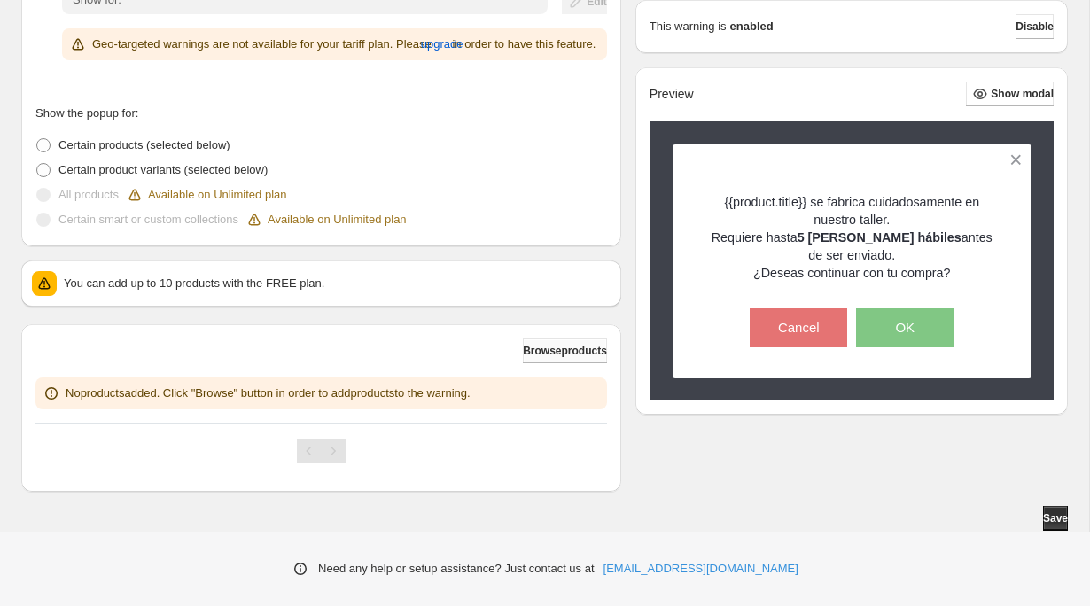
click at [599, 355] on span "Browse products" at bounding box center [565, 351] width 84 height 14
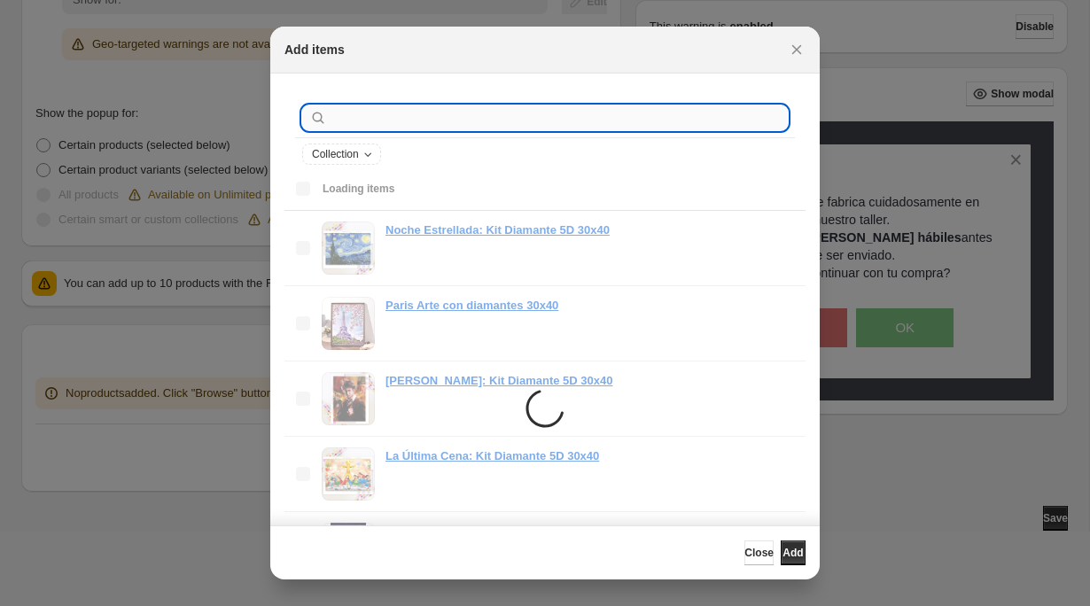
click at [354, 119] on input ":r1b:" at bounding box center [559, 117] width 457 height 25
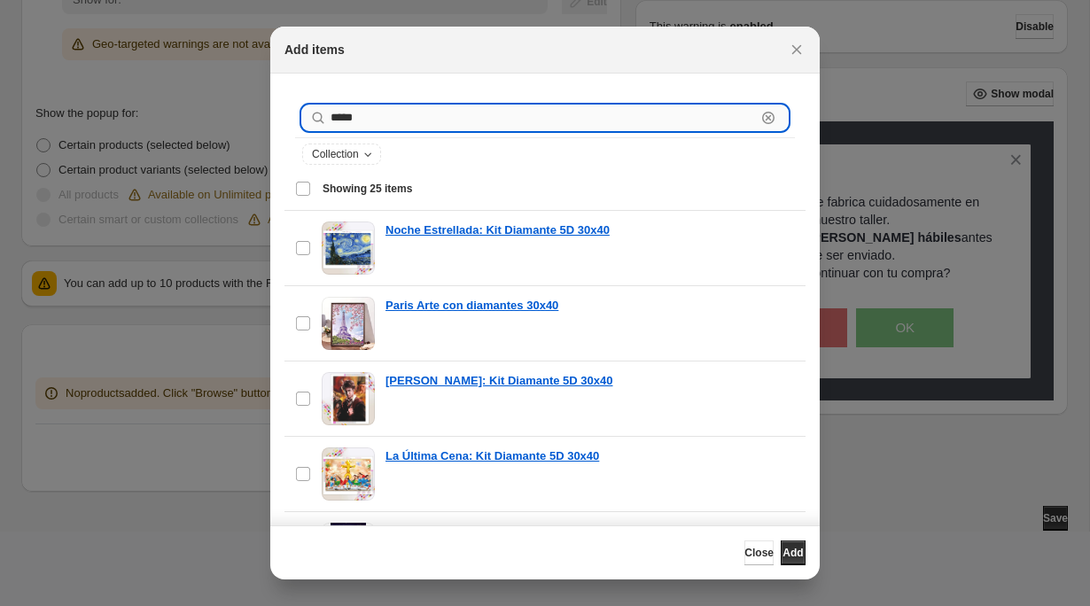
type input "*****"
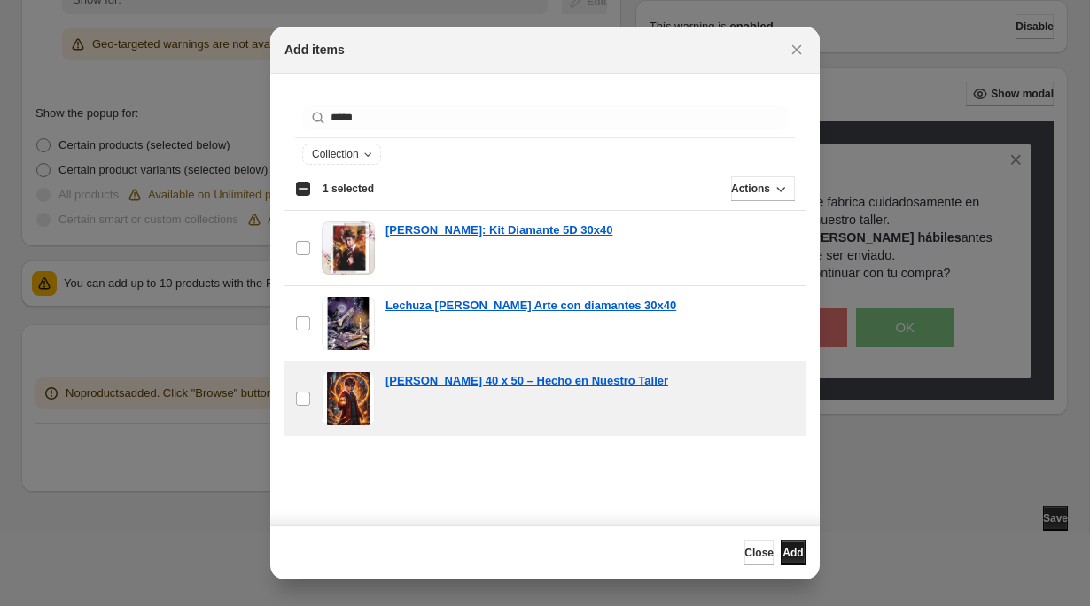
click at [787, 553] on span "Add" at bounding box center [793, 553] width 20 height 14
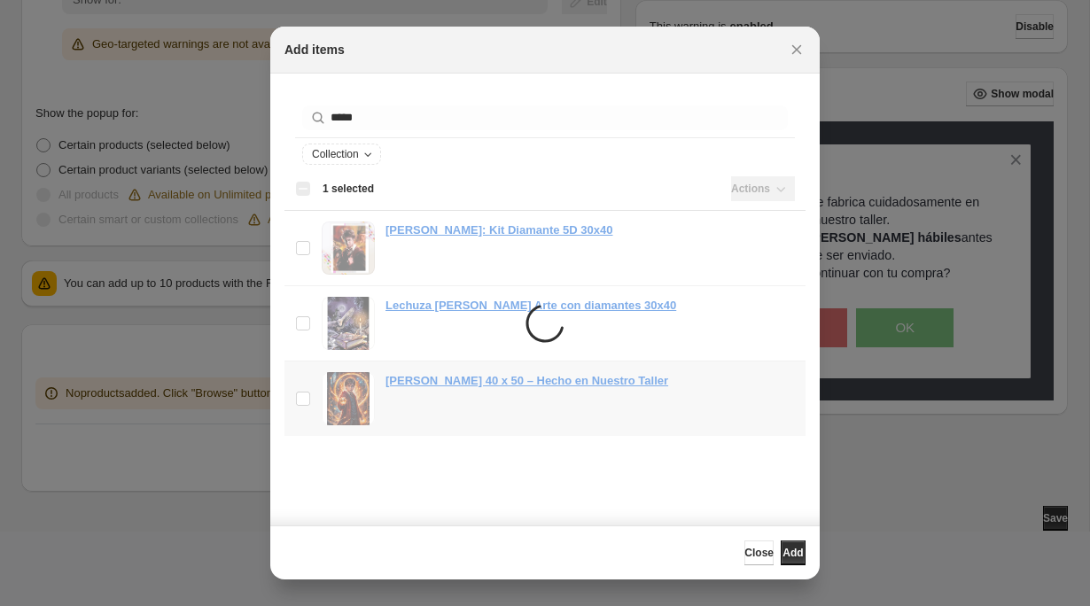
scroll to position [0, 0]
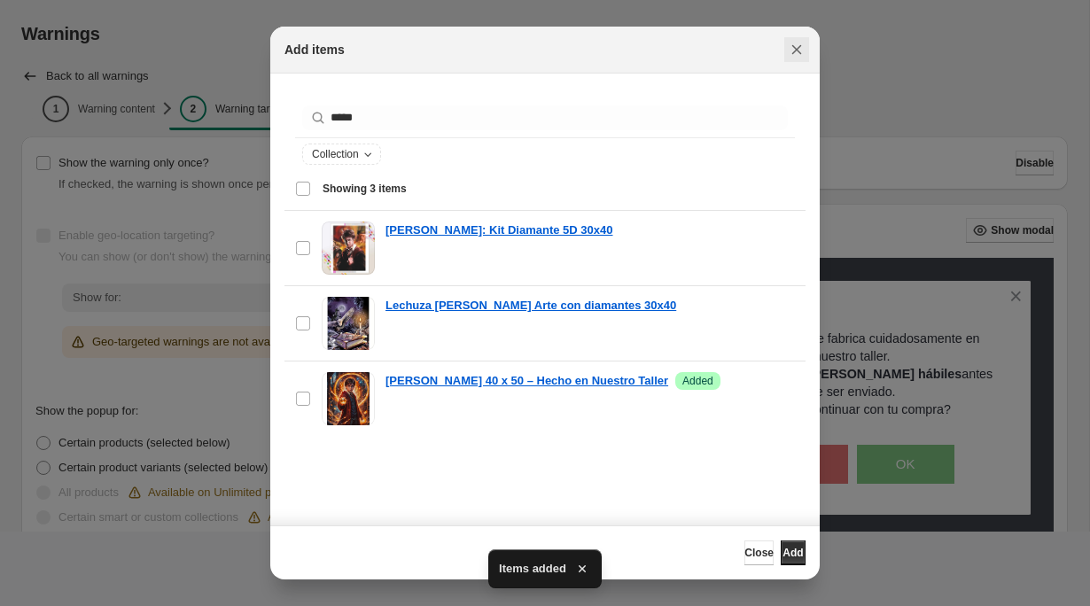
click at [797, 51] on icon "Close" at bounding box center [797, 50] width 18 height 18
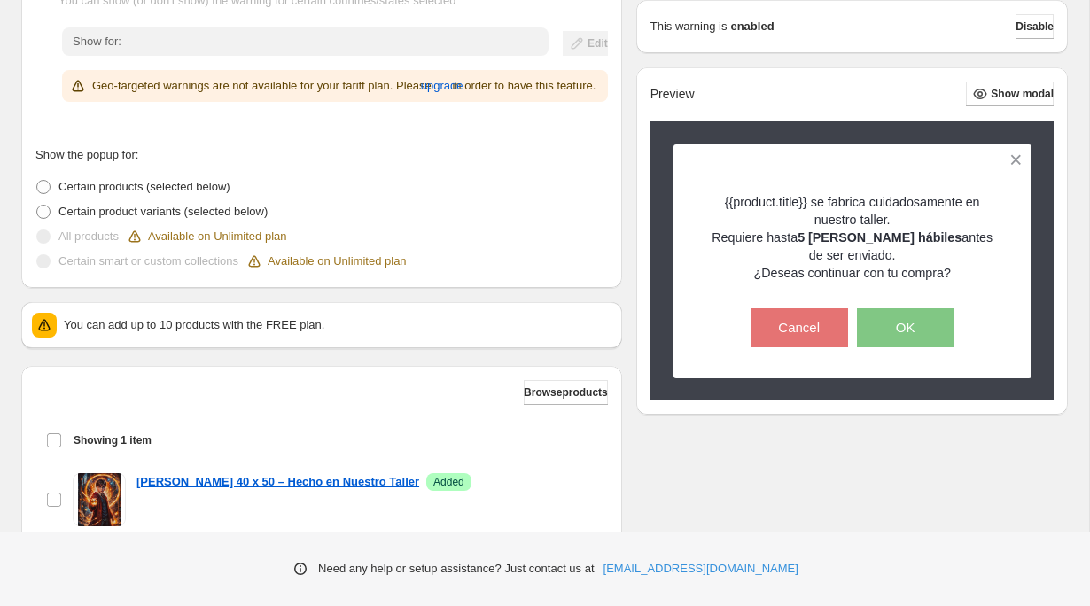
scroll to position [252, 0]
